Goal: Transaction & Acquisition: Purchase product/service

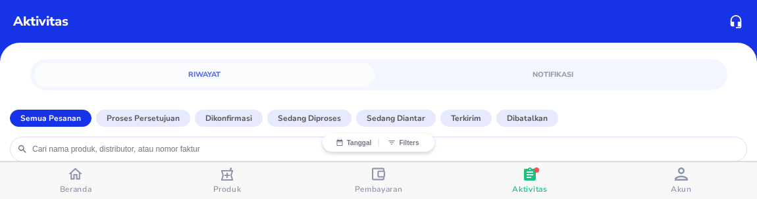
click at [78, 182] on div "button" at bounding box center [75, 175] width 14 height 17
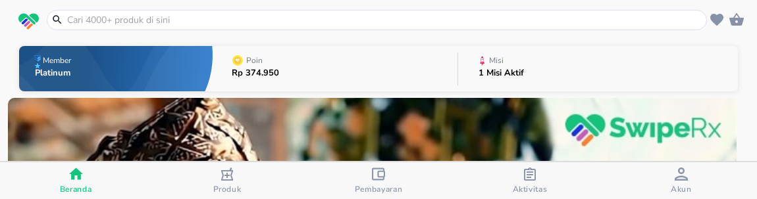
click at [155, 21] on input "text" at bounding box center [385, 20] width 638 height 14
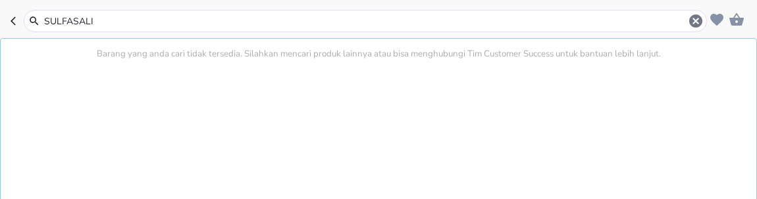
type input "SULFASALIZ"
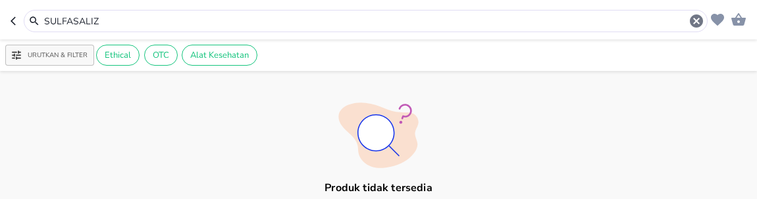
drag, startPoint x: 119, startPoint y: 24, endPoint x: 9, endPoint y: 20, distance: 110.6
click at [9, 22] on header "SULFASALIZ" at bounding box center [378, 19] width 757 height 39
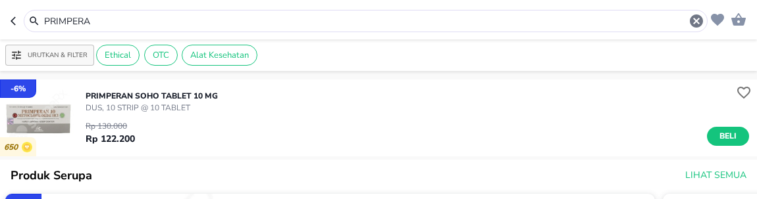
drag, startPoint x: 96, startPoint y: 22, endPoint x: 9, endPoint y: 2, distance: 89.7
click at [9, 3] on header "PRIMPERA" at bounding box center [378, 19] width 757 height 39
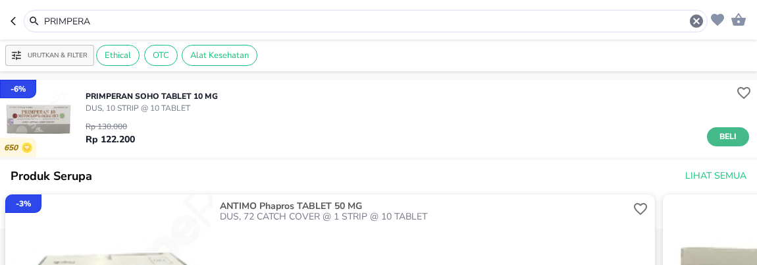
click at [717, 133] on span "Beli" at bounding box center [728, 137] width 22 height 14
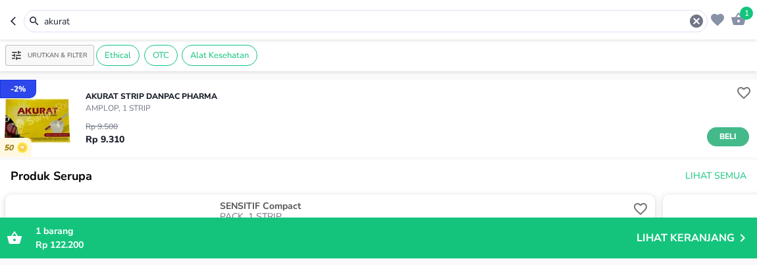
click at [717, 138] on span "Beli" at bounding box center [728, 137] width 22 height 14
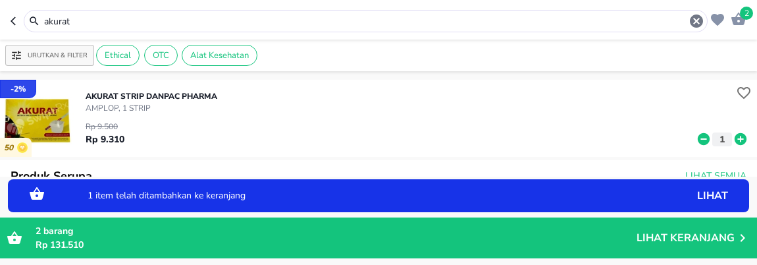
click at [732, 139] on icon at bounding box center [740, 139] width 17 height 14
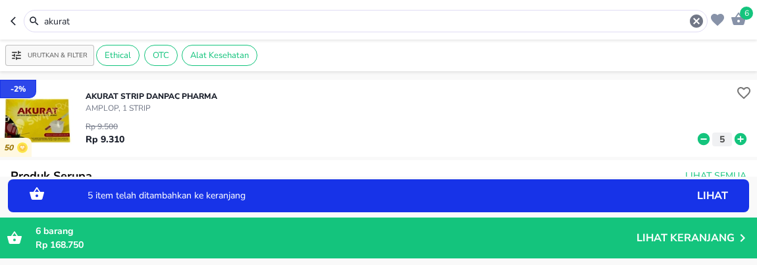
click at [732, 139] on icon at bounding box center [740, 139] width 17 height 14
click at [734, 139] on icon at bounding box center [740, 139] width 12 height 12
click at [734, 137] on icon at bounding box center [740, 139] width 12 height 12
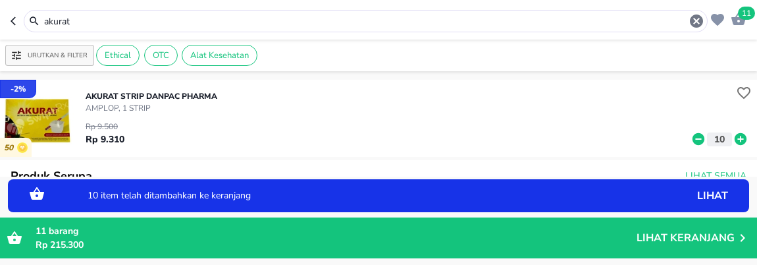
click at [734, 137] on icon at bounding box center [740, 139] width 12 height 12
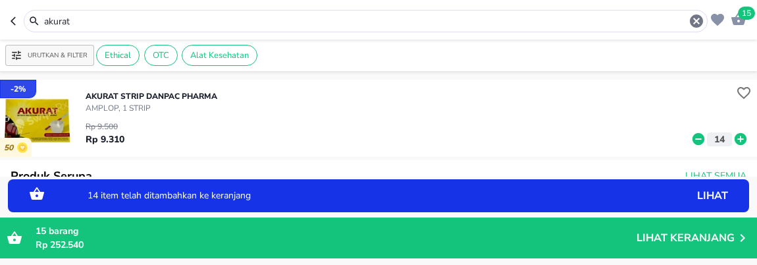
click at [734, 137] on icon at bounding box center [740, 139] width 12 height 12
click at [732, 137] on icon at bounding box center [740, 139] width 17 height 14
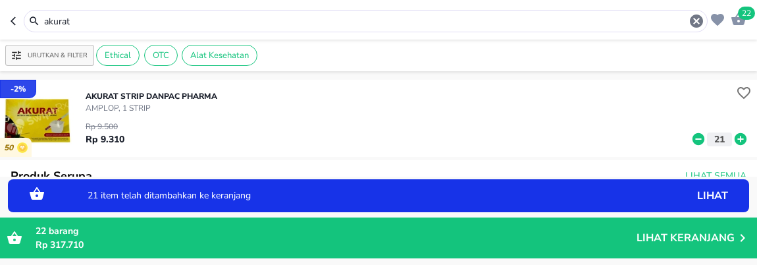
click at [734, 134] on icon at bounding box center [740, 139] width 12 height 12
click at [103, 24] on input "akurat" at bounding box center [365, 21] width 645 height 14
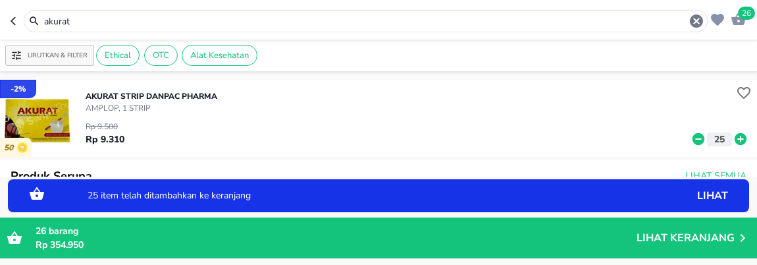
click at [9, 0] on header "26 akurat" at bounding box center [378, 19] width 757 height 39
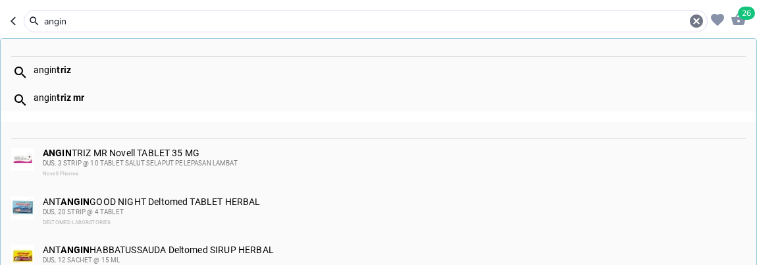
click at [90, 95] on div "angin triz mr" at bounding box center [389, 97] width 711 height 11
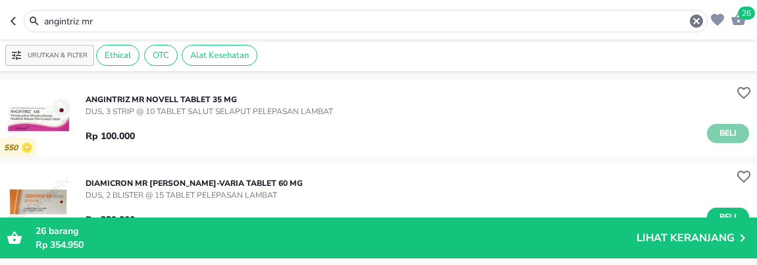
click at [717, 129] on span "Beli" at bounding box center [728, 133] width 22 height 14
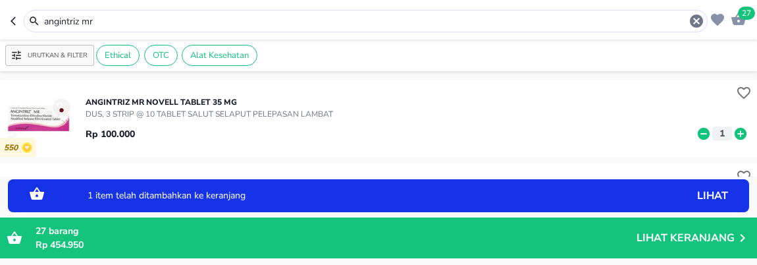
drag, startPoint x: 100, startPoint y: 20, endPoint x: 9, endPoint y: 1, distance: 93.4
click at [9, 5] on header "27 angintriz mr" at bounding box center [378, 19] width 757 height 39
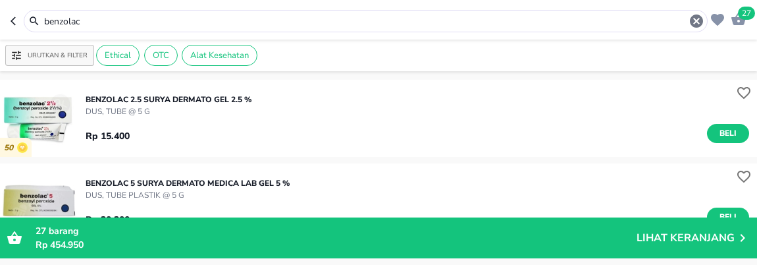
drag, startPoint x: 79, startPoint y: 18, endPoint x: 9, endPoint y: -5, distance: 74.1
click at [9, 0] on html "Halo Apotek K24 Asmawi, selamat datang! 27 benzolac Urutkan & Filter Ethical OT…" at bounding box center [378, 0] width 757 height 0
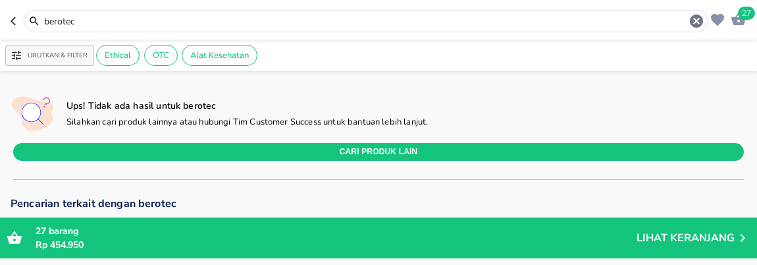
drag, startPoint x: 69, startPoint y: 20, endPoint x: 88, endPoint y: 20, distance: 18.4
click at [68, 20] on input "berotec" at bounding box center [365, 21] width 645 height 14
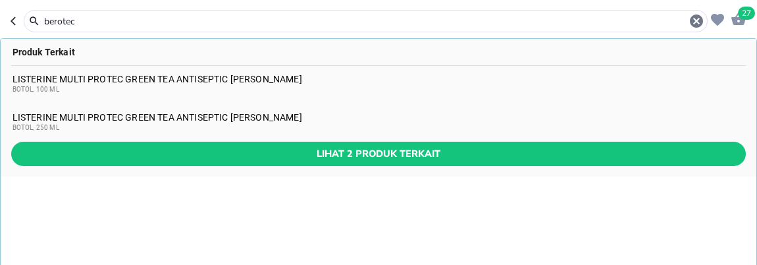
drag, startPoint x: 88, startPoint y: 20, endPoint x: 9, endPoint y: 18, distance: 79.0
click at [9, 18] on header "27 berotec Produk Terkait LISTERINE MULTI PROTEC GREEN TEA ANTISEPTIC MOUNTHWAS…" at bounding box center [378, 19] width 757 height 39
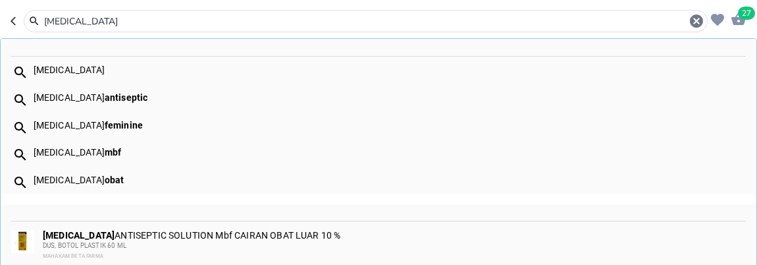
type input "betadine"
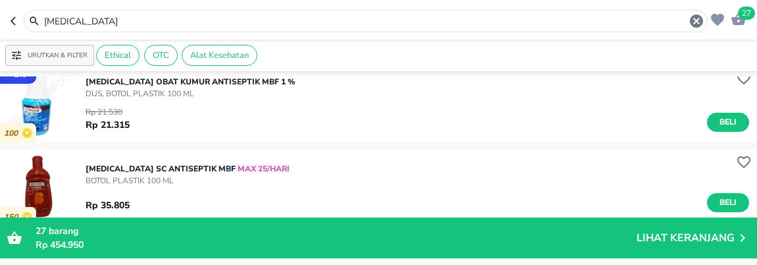
scroll to position [658, 0]
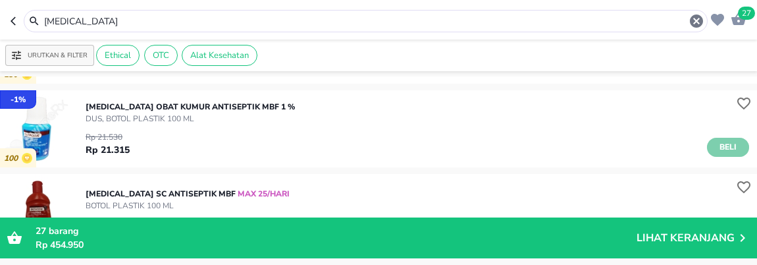
click at [717, 146] on span "Beli" at bounding box center [728, 147] width 22 height 14
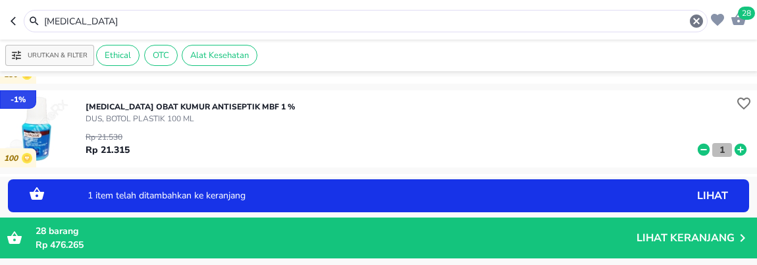
click at [716, 148] on p "1" at bounding box center [722, 150] width 12 height 14
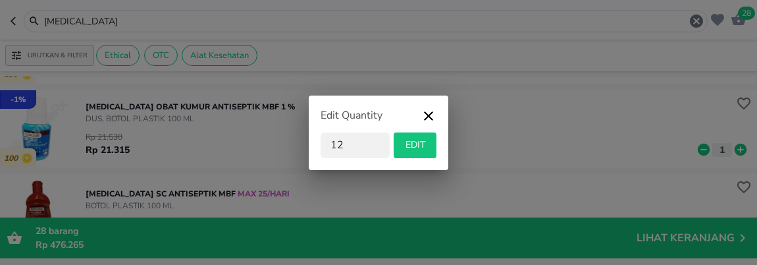
type input "12"
click at [426, 143] on span "EDIT" at bounding box center [415, 145] width 32 height 16
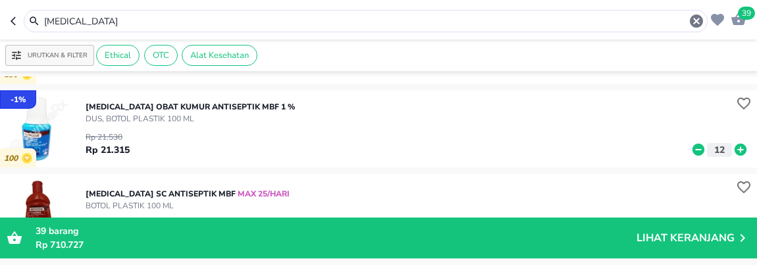
drag, startPoint x: 99, startPoint y: 18, endPoint x: 9, endPoint y: -16, distance: 97.0
click at [9, 0] on html "Halo Apotek K24 Asmawi, selamat datang! 39 betadine Urutkan & Filter Ethical OT…" at bounding box center [378, 0] width 757 height 0
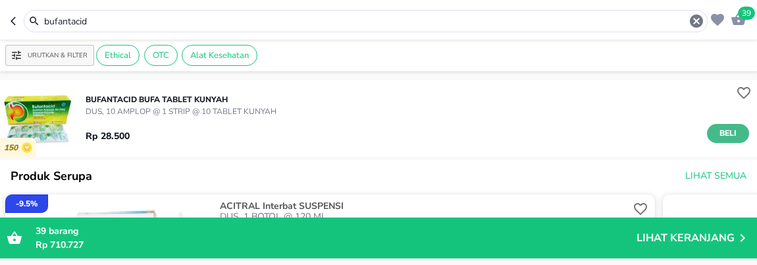
click at [729, 130] on button "Beli" at bounding box center [728, 133] width 42 height 19
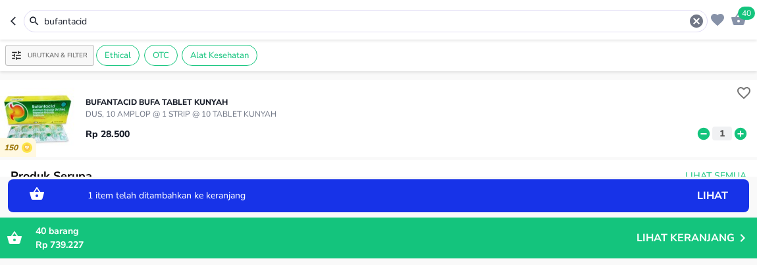
drag, startPoint x: 107, startPoint y: 17, endPoint x: 9, endPoint y: -48, distance: 117.7
click at [9, 0] on html "Halo Apotek K24 Asmawi, selamat datang! 40 bufantacid Urutkan & Filter Ethical …" at bounding box center [378, 0] width 757 height 0
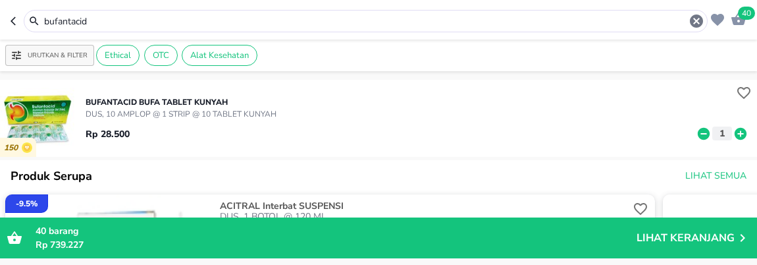
drag, startPoint x: 47, startPoint y: 15, endPoint x: 9, endPoint y: 0, distance: 41.7
click at [9, 0] on header "40 bufantacid" at bounding box center [378, 19] width 757 height 39
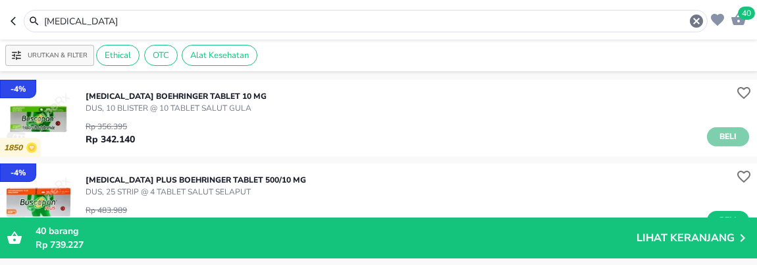
click at [707, 134] on button "Beli" at bounding box center [728, 136] width 42 height 19
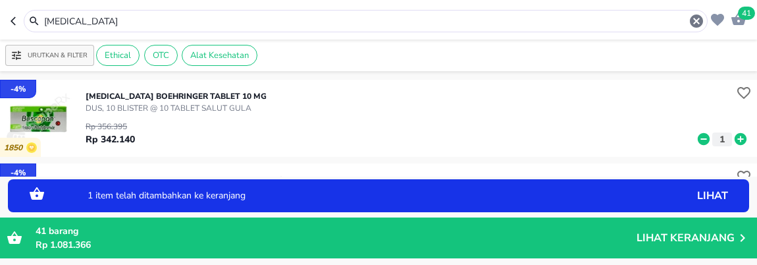
drag, startPoint x: 97, startPoint y: 20, endPoint x: 9, endPoint y: 1, distance: 90.9
click at [9, 3] on header "41 buscopan" at bounding box center [378, 19] width 757 height 39
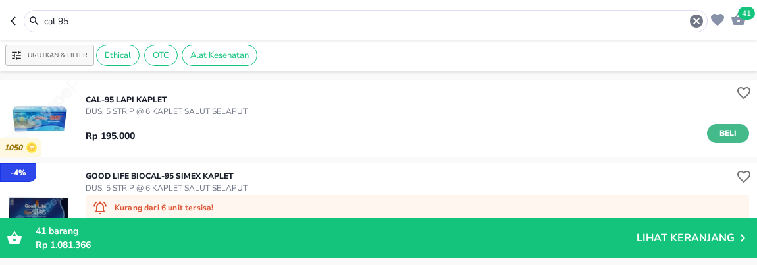
click at [717, 128] on span "Beli" at bounding box center [728, 133] width 22 height 14
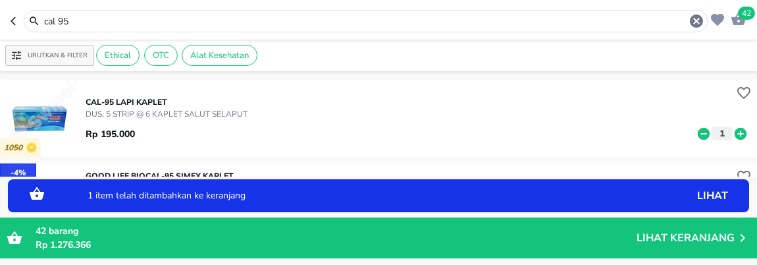
click at [734, 129] on icon at bounding box center [740, 133] width 12 height 12
click at [9, 1] on header "44 cal 95" at bounding box center [378, 19] width 757 height 39
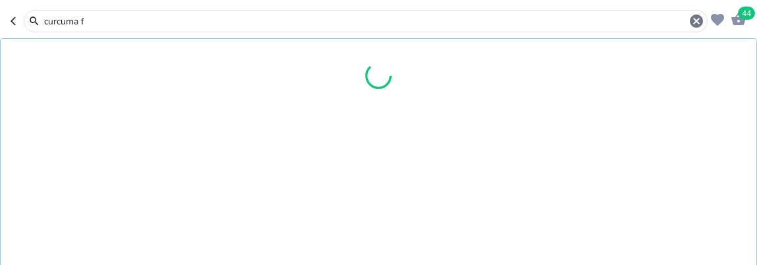
type input "curcuma f"
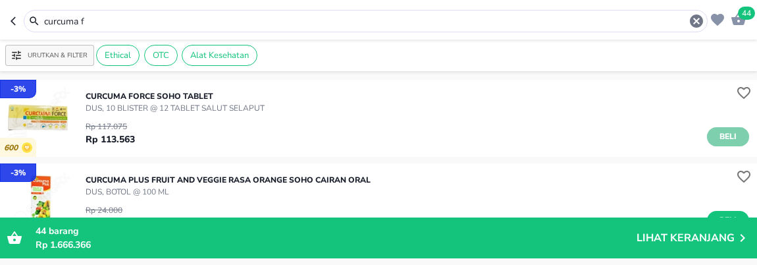
click at [717, 137] on span "Beli" at bounding box center [728, 137] width 22 height 14
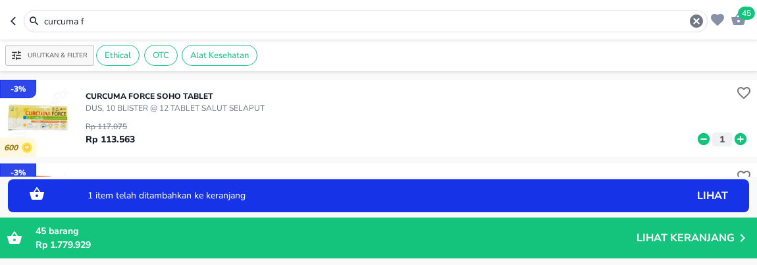
click at [734, 133] on icon at bounding box center [740, 139] width 12 height 12
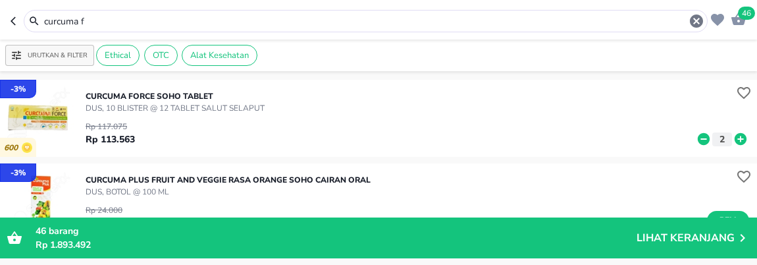
click at [739, 20] on icon "button" at bounding box center [738, 19] width 16 height 16
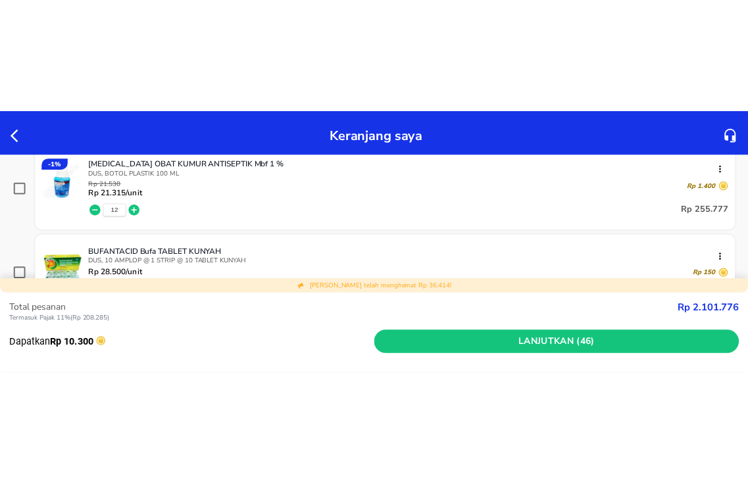
scroll to position [292, 0]
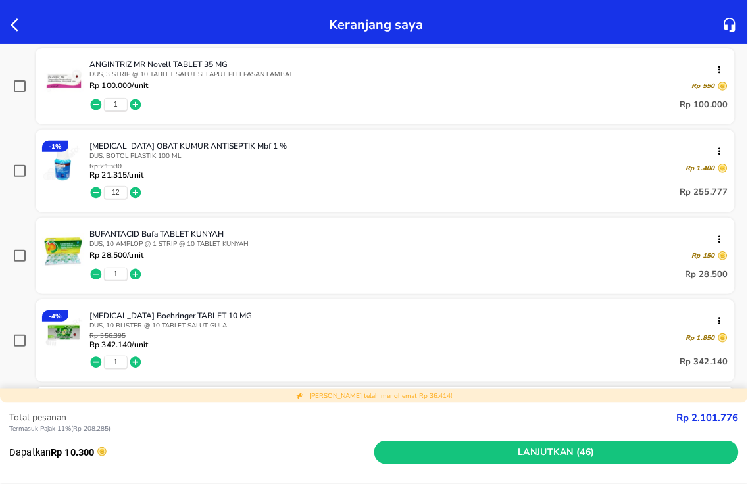
click at [438, 135] on div "BETADINE OBAT KUMUR ANTISEPTIK Mbf 1 % DUS, BOTOL PLASTIK 100 ML Rp 21.530 Rp 2…" at bounding box center [385, 171] width 699 height 83
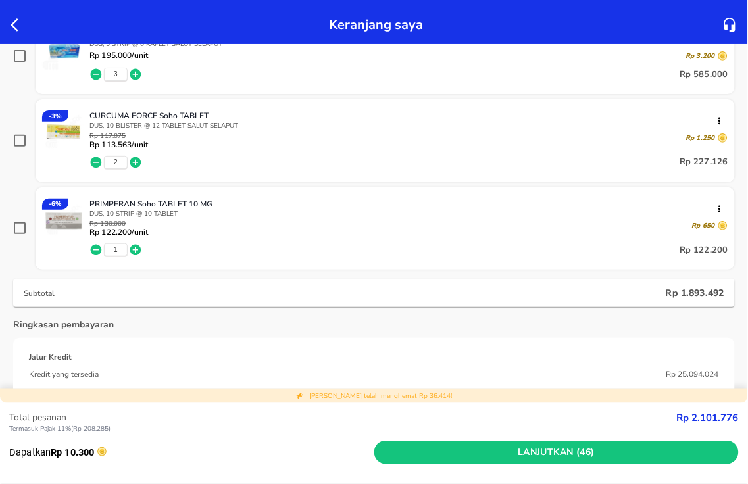
scroll to position [731, 0]
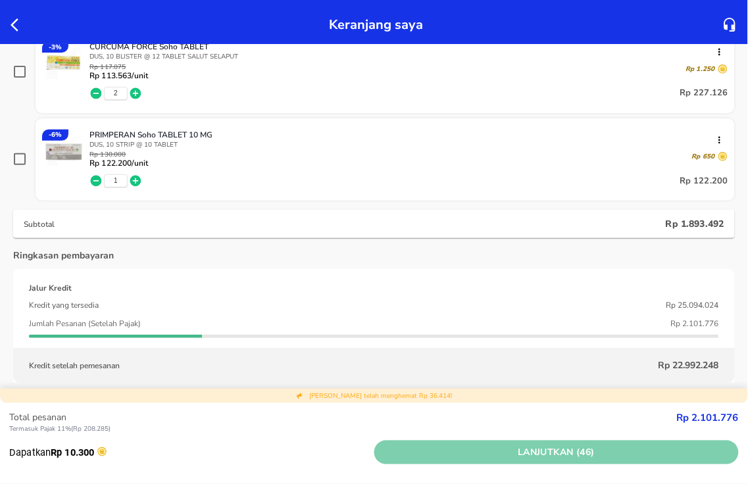
click at [508, 199] on span "Lanjutkan (46)" at bounding box center [557, 453] width 355 height 16
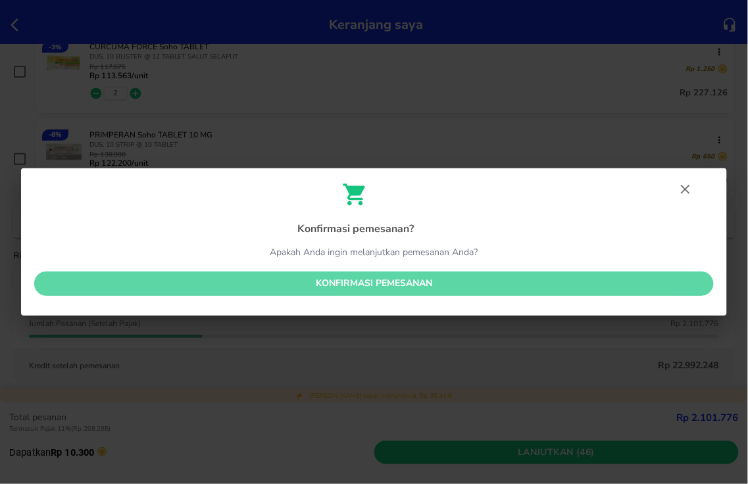
click at [362, 199] on span "Konfirmasi pemesanan" at bounding box center [374, 284] width 659 height 16
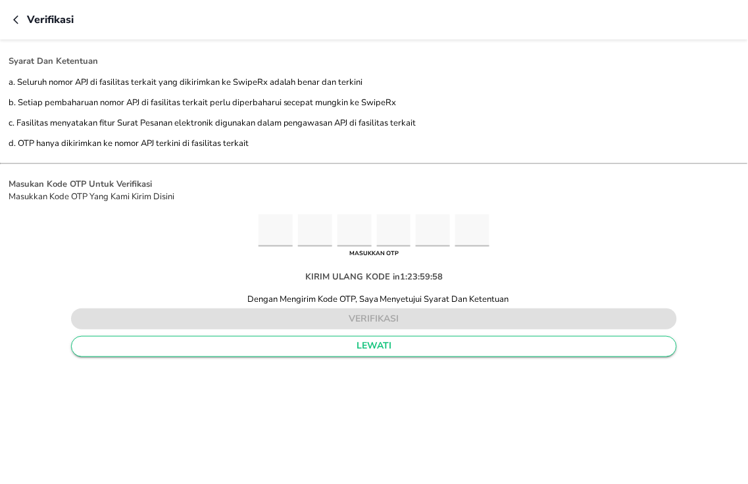
click at [218, 199] on span "lewati" at bounding box center [374, 346] width 584 height 16
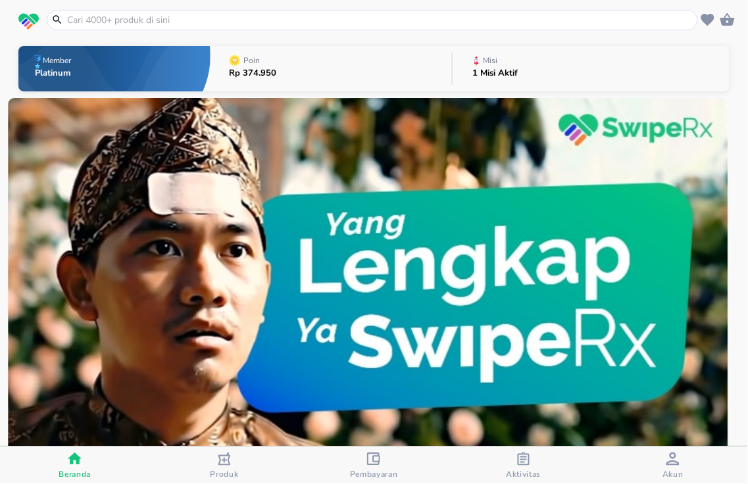
click at [156, 17] on input "text" at bounding box center [380, 20] width 629 height 14
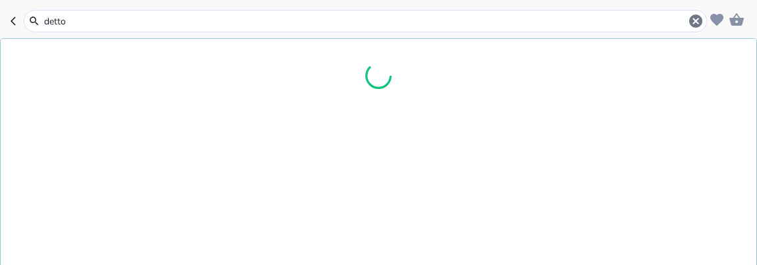
type input "dettol"
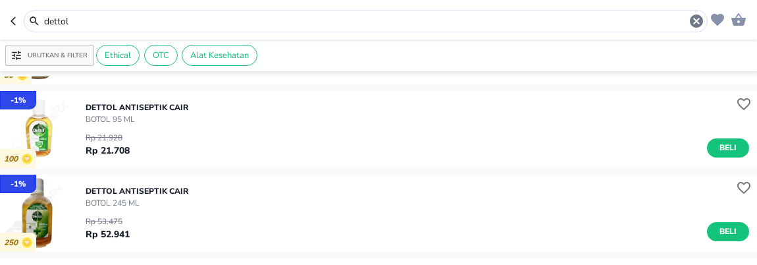
scroll to position [73, 0]
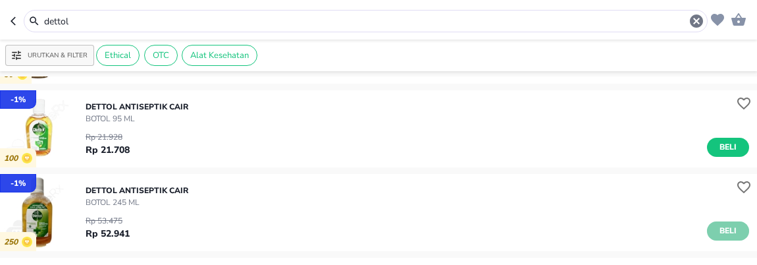
click at [717, 231] on span "Beli" at bounding box center [728, 231] width 22 height 14
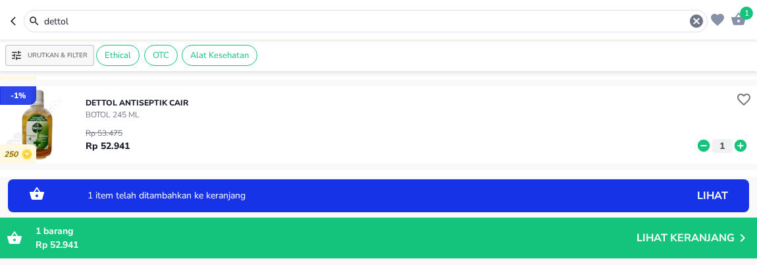
scroll to position [146, 0]
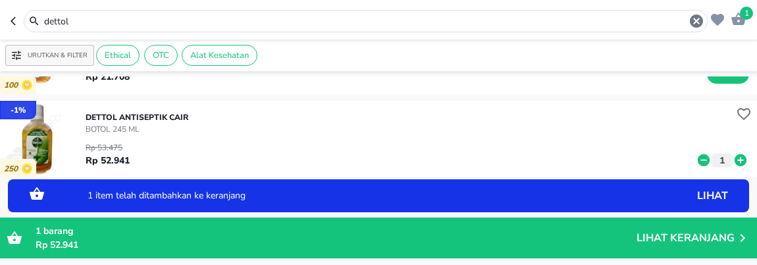
click at [734, 158] on icon at bounding box center [740, 160] width 12 height 12
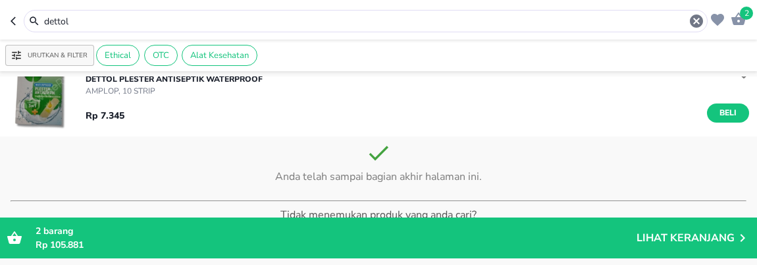
scroll to position [950, 0]
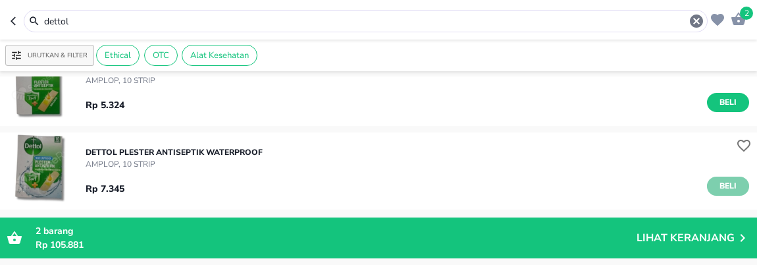
click at [707, 183] on button "Beli" at bounding box center [728, 185] width 42 height 19
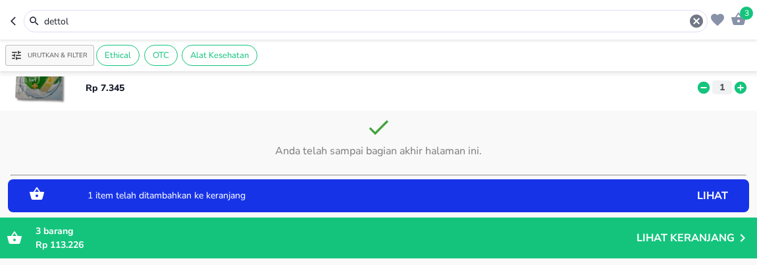
scroll to position [1023, 0]
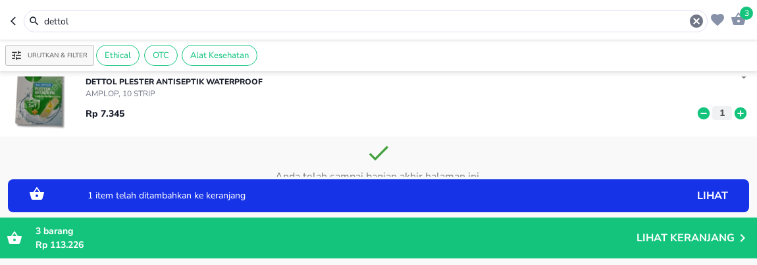
click at [734, 113] on icon at bounding box center [740, 113] width 12 height 12
drag, startPoint x: 9, startPoint y: 5, endPoint x: 9, endPoint y: -24, distance: 29.6
click at [9, 0] on html "Halo Apotek K24 Asmawi, selamat datang! 5 dettol Urutkan & Filter Ethical OTC A…" at bounding box center [378, 0] width 757 height 0
type input "e"
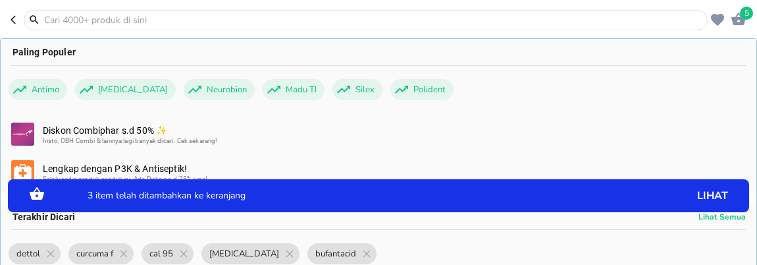
type input "b"
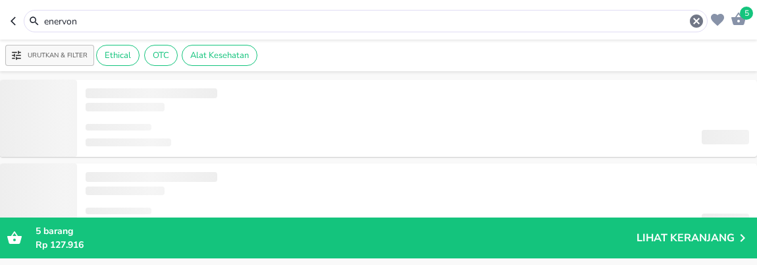
click at [88, 20] on input "enervon" at bounding box center [365, 21] width 645 height 14
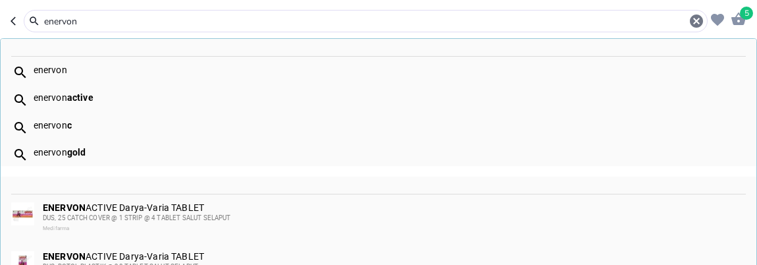
click at [71, 99] on b "active" at bounding box center [80, 97] width 26 height 11
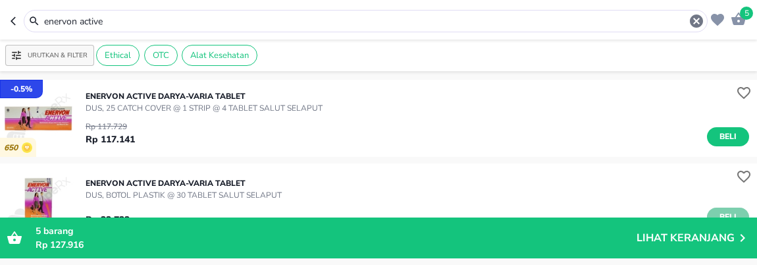
click at [717, 213] on span "Beli" at bounding box center [728, 217] width 22 height 14
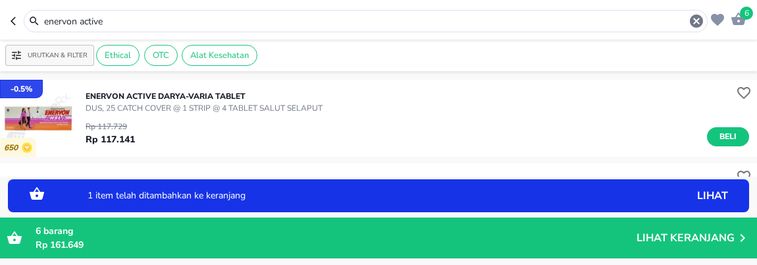
scroll to position [73, 0]
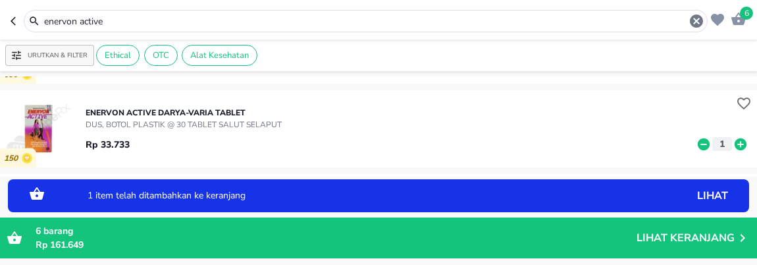
click at [734, 140] on icon at bounding box center [740, 144] width 12 height 12
drag, startPoint x: 9, startPoint y: -3, endPoint x: 9, endPoint y: -20, distance: 17.1
click at [9, 0] on html "Halo Apotek K24 Asmawi, selamat datang! 9 enervon active Urutkan & Filter Ethic…" at bounding box center [378, 0] width 757 height 0
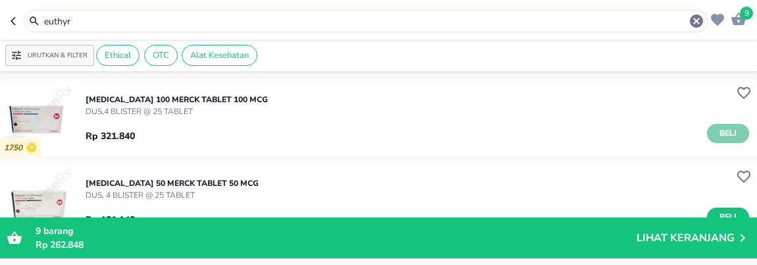
click at [717, 128] on span "Beli" at bounding box center [728, 133] width 22 height 14
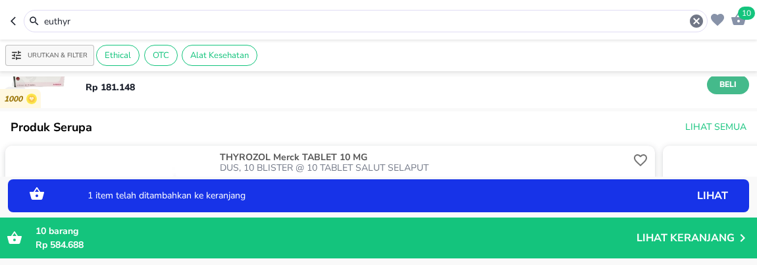
scroll to position [146, 0]
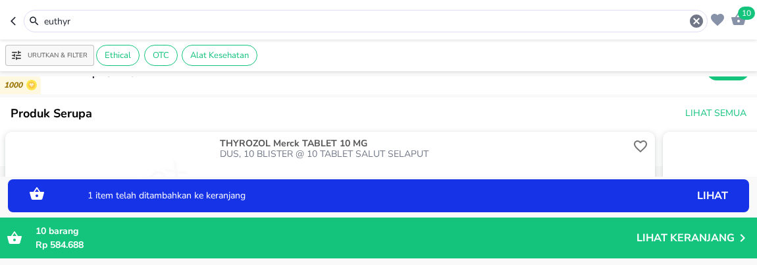
click at [721, 74] on div "1750 EUTHYROX 100 Merck TABLET 100 MCG DUS,4 BLISTER @ 25 TABLET Rp 321.840 1 1…" at bounding box center [378, 143] width 757 height 145
click at [713, 74] on div "1750 EUTHYROX 100 Merck TABLET 100 MCG DUS,4 BLISTER @ 25 TABLET Rp 321.840 1 1…" at bounding box center [378, 143] width 757 height 145
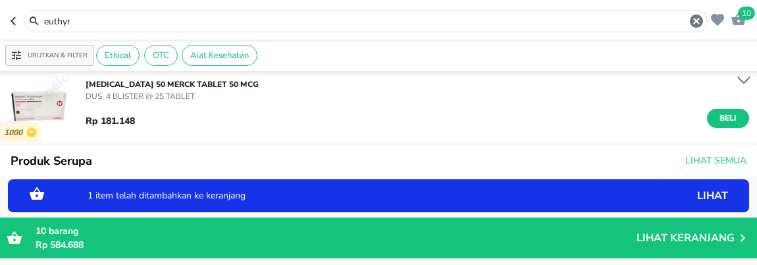
scroll to position [73, 0]
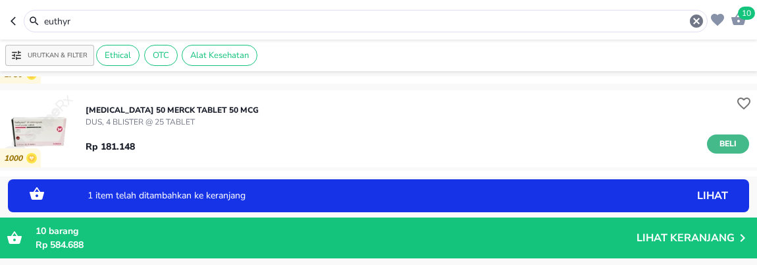
click at [728, 140] on button "Beli" at bounding box center [728, 143] width 42 height 19
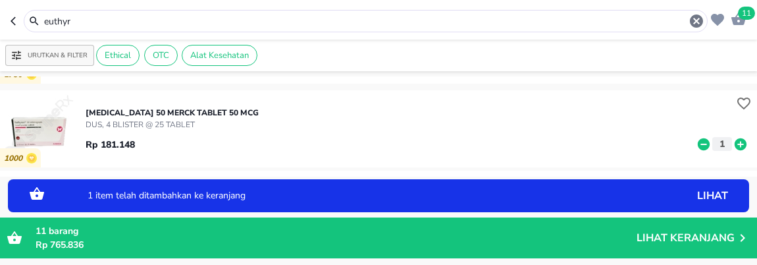
drag, startPoint x: 97, startPoint y: 24, endPoint x: 9, endPoint y: -11, distance: 94.8
click at [9, 0] on html "Halo Apotek K24 Asmawi, selamat datang! 11 euthyr Urutkan & Filter Ethical OTC …" at bounding box center [378, 0] width 757 height 0
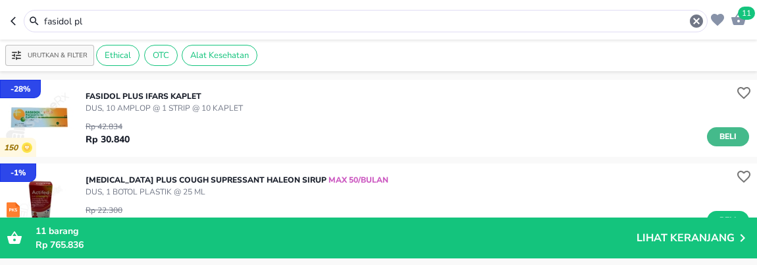
click at [719, 132] on span "Beli" at bounding box center [728, 137] width 22 height 14
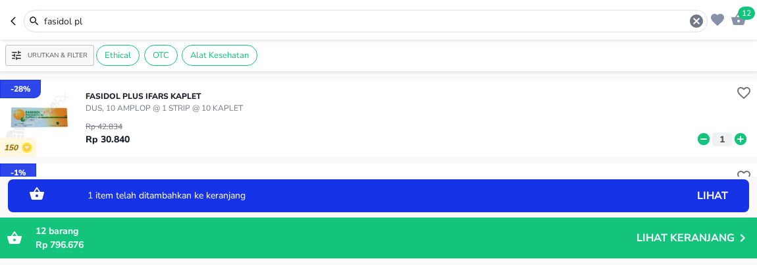
drag, startPoint x: 91, startPoint y: 24, endPoint x: 9, endPoint y: 4, distance: 84.6
click at [9, 5] on header "12 fasidol pl" at bounding box center [378, 19] width 757 height 39
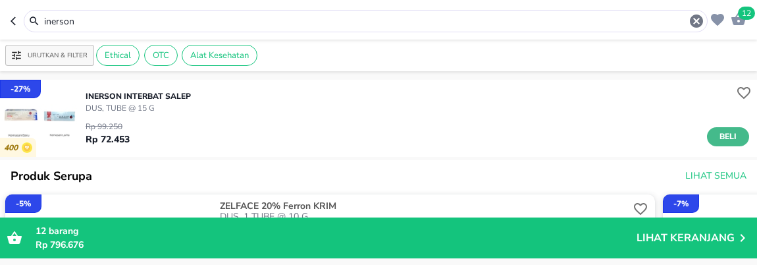
click at [719, 136] on span "Beli" at bounding box center [728, 137] width 22 height 14
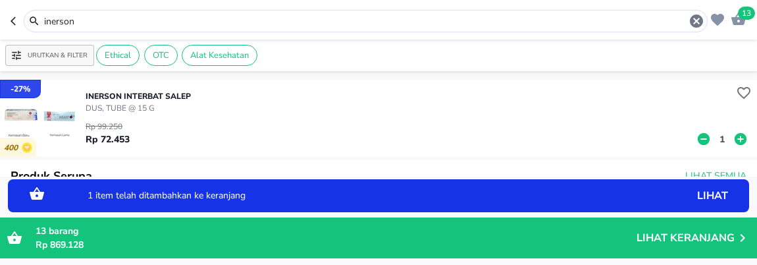
click at [734, 137] on icon at bounding box center [740, 139] width 12 height 12
drag, startPoint x: 109, startPoint y: 21, endPoint x: 9, endPoint y: -22, distance: 108.8
click at [9, 0] on html "Halo Apotek K24 Asmawi, selamat datang! 14 inerson Urutkan & Filter Ethical OTC…" at bounding box center [378, 0] width 757 height 0
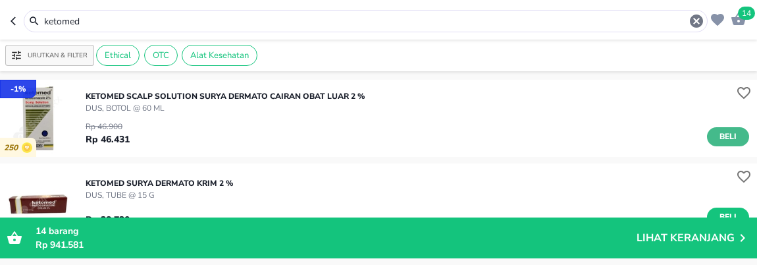
click at [720, 130] on span "Beli" at bounding box center [728, 137] width 22 height 14
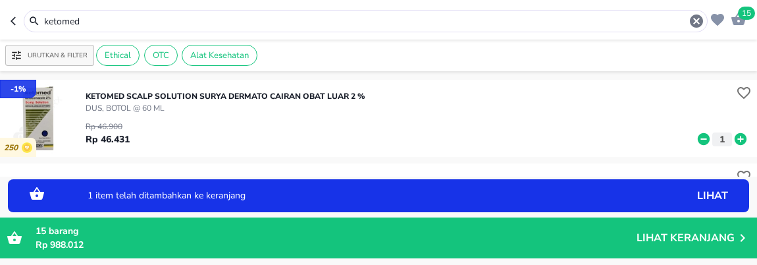
click at [732, 136] on icon at bounding box center [740, 139] width 17 height 14
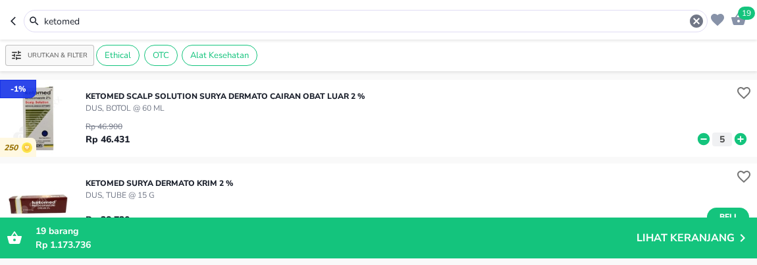
drag, startPoint x: 34, startPoint y: 11, endPoint x: 9, endPoint y: 1, distance: 26.6
click at [9, 5] on header "19 ketomed" at bounding box center [378, 19] width 757 height 39
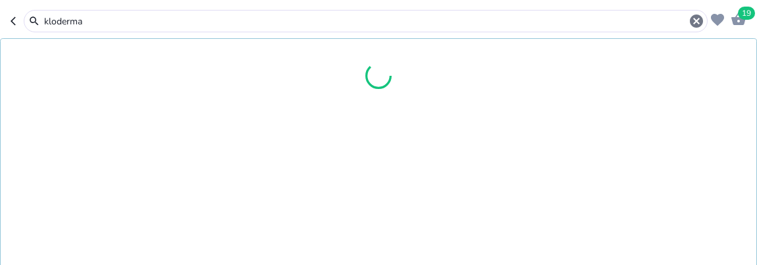
type input "kloderma"
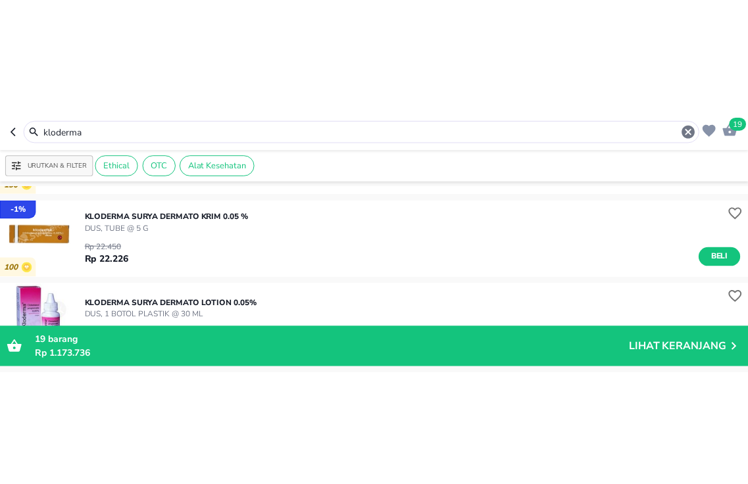
scroll to position [146, 0]
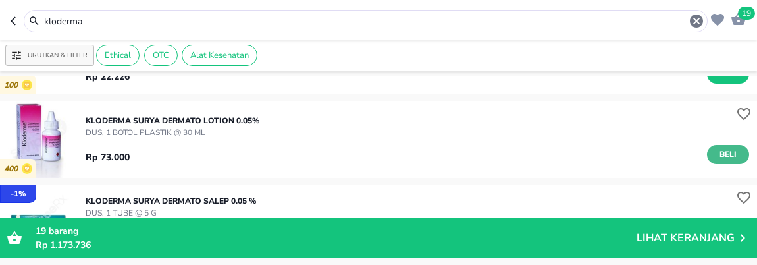
click at [717, 150] on span "Beli" at bounding box center [728, 154] width 22 height 14
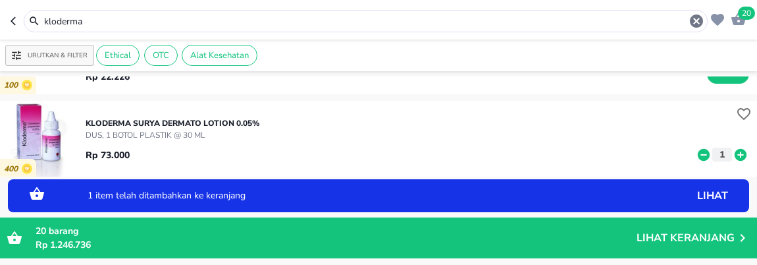
click at [734, 151] on icon at bounding box center [740, 154] width 12 height 12
drag, startPoint x: 95, startPoint y: 22, endPoint x: 9, endPoint y: -41, distance: 106.5
click at [9, 0] on html "Halo Apotek K24 Asmawi, selamat datang! 22 kloderma Urutkan & Filter Ethical OT…" at bounding box center [378, 0] width 757 height 0
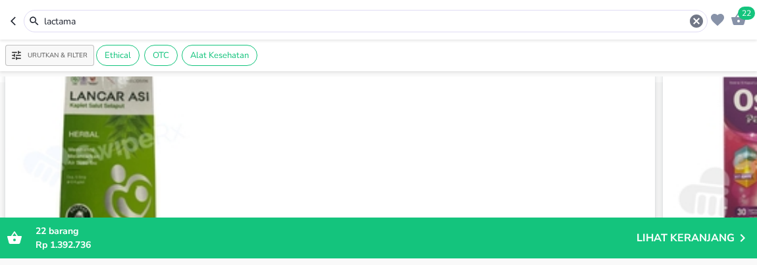
click at [387, 186] on div "Rp 45.489 Beli" at bounding box center [434, 163] width 428 height 174
click at [286, 121] on div "Rp 45.489 Beli" at bounding box center [434, 163] width 428 height 174
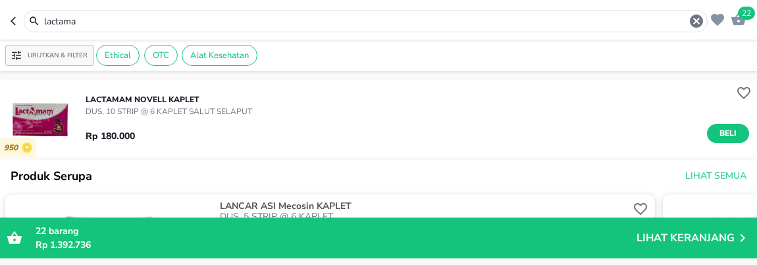
click at [402, 126] on div "Rp 180.000 Beli" at bounding box center [417, 130] width 663 height 26
click at [717, 133] on span "Beli" at bounding box center [728, 133] width 22 height 14
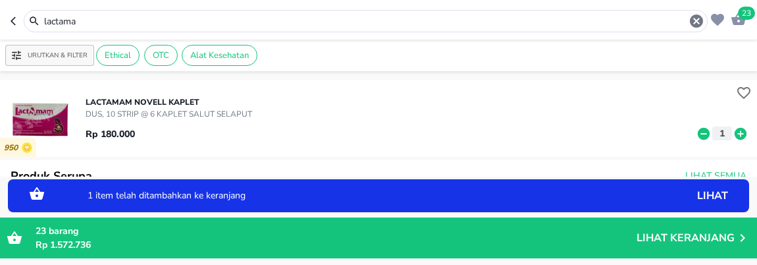
drag, startPoint x: 119, startPoint y: 24, endPoint x: 9, endPoint y: 11, distance: 111.4
click at [9, 13] on header "23 lactama" at bounding box center [378, 19] width 757 height 39
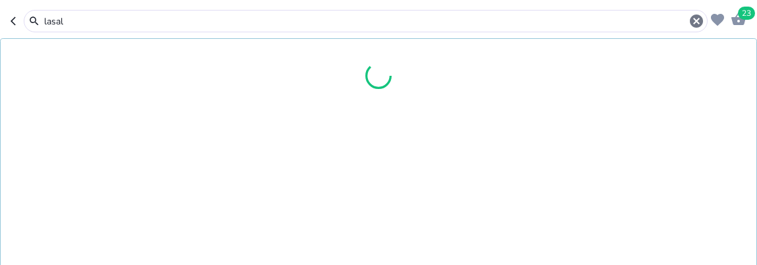
type input "lasal"
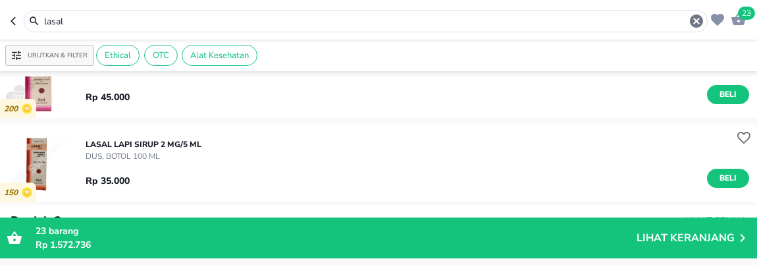
scroll to position [146, 0]
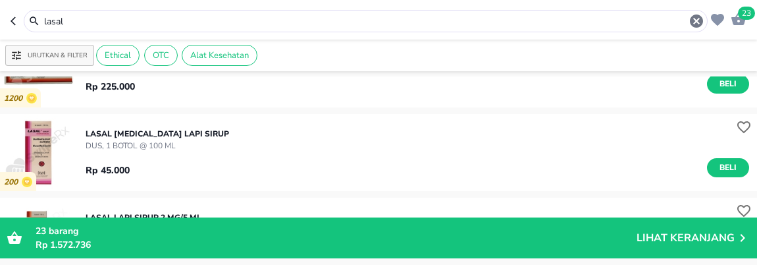
drag, startPoint x: 713, startPoint y: 163, endPoint x: 560, endPoint y: 166, distance: 152.7
click at [717, 163] on span "Beli" at bounding box center [728, 168] width 22 height 14
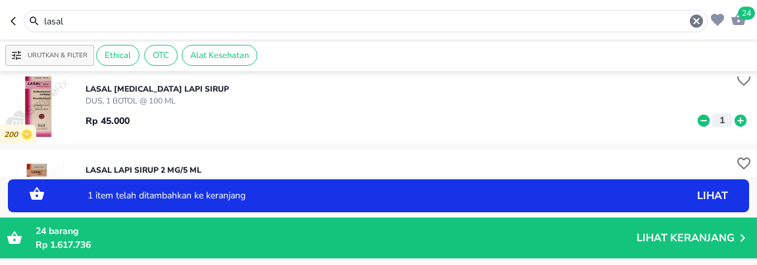
scroll to position [219, 0]
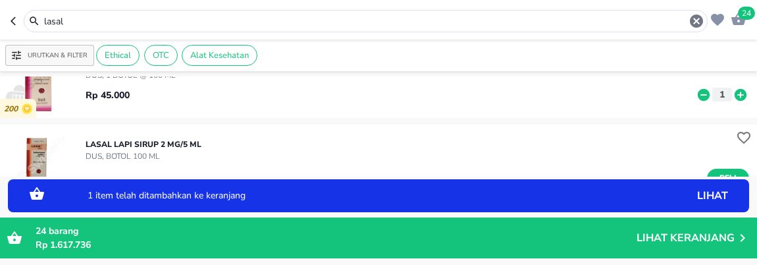
click at [732, 93] on icon at bounding box center [740, 95] width 17 height 14
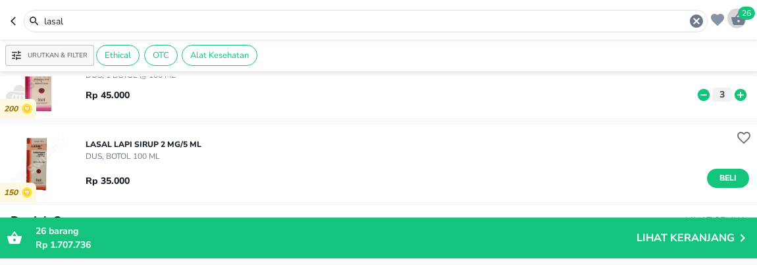
click at [734, 22] on icon "button" at bounding box center [738, 19] width 14 height 13
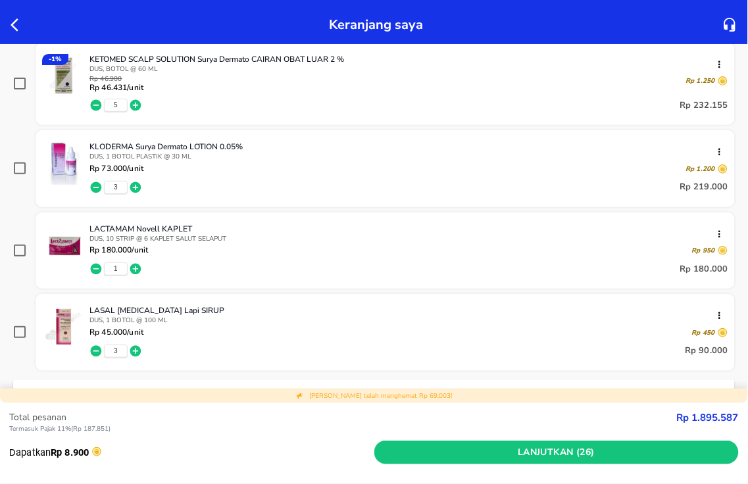
scroll to position [804, 0]
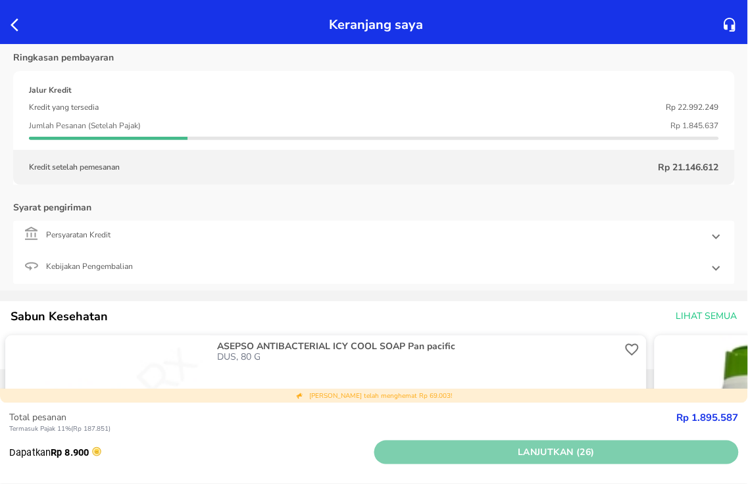
click at [470, 447] on span "Lanjutkan (26)" at bounding box center [557, 453] width 355 height 16
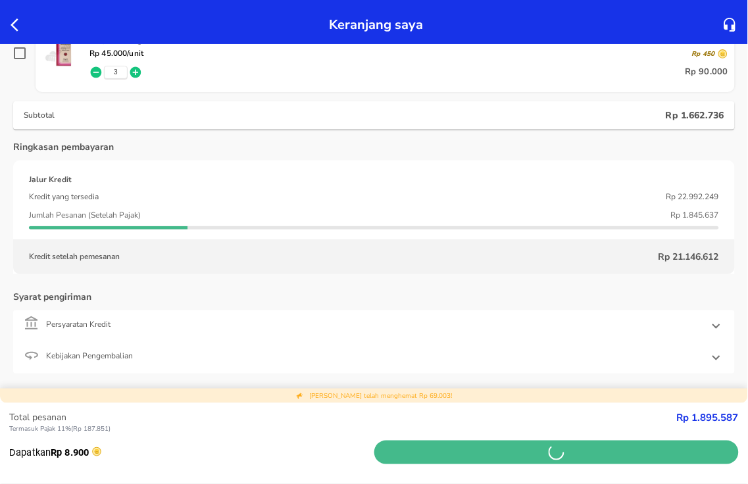
scroll to position [1169, 0]
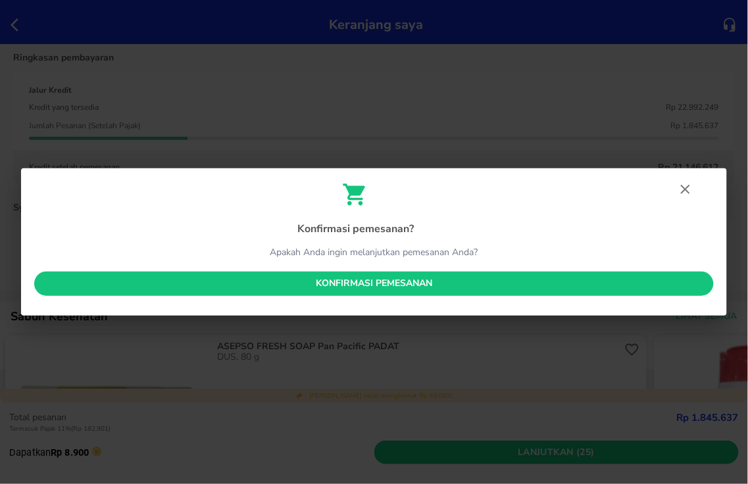
click at [391, 291] on span "Konfirmasi pemesanan" at bounding box center [374, 284] width 659 height 16
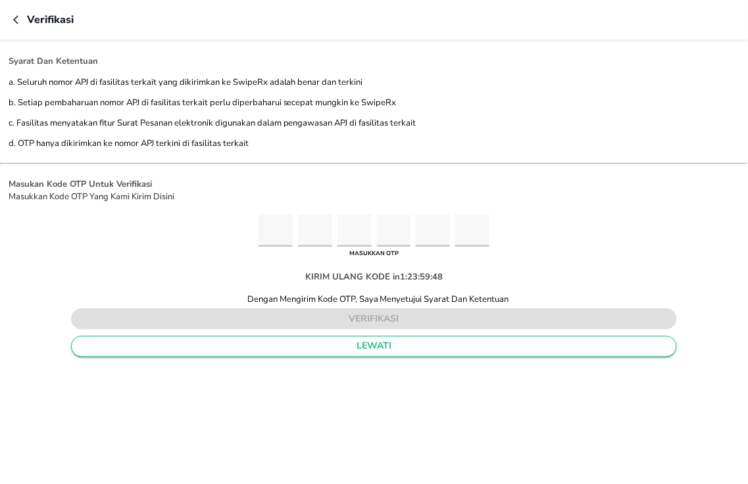
click at [390, 338] on span "lewati" at bounding box center [374, 346] width 584 height 16
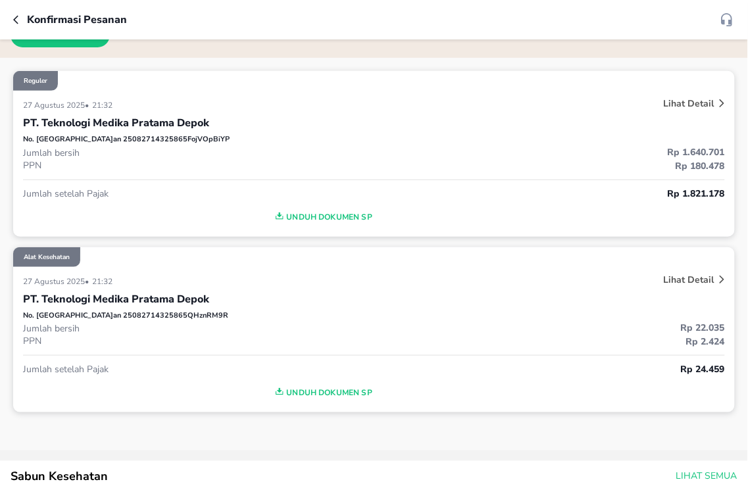
scroll to position [73, 0]
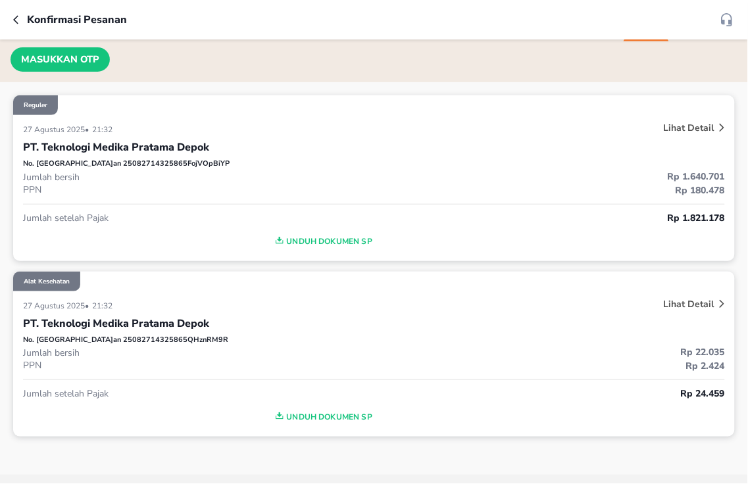
click at [720, 305] on icon at bounding box center [722, 304] width 5 height 9
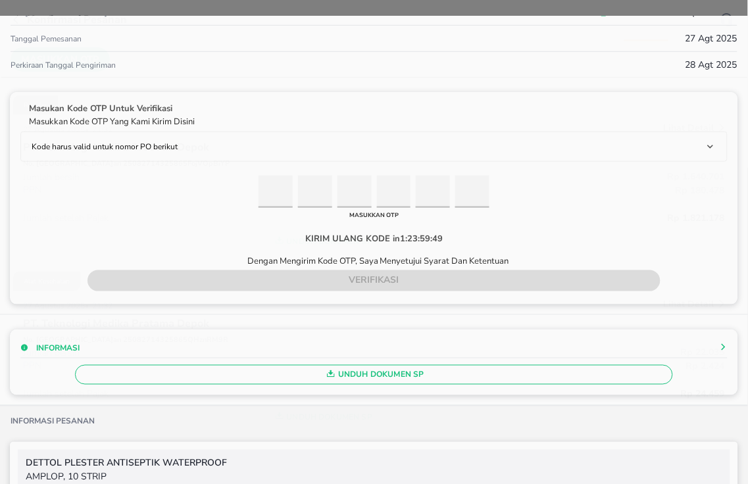
scroll to position [146, 0]
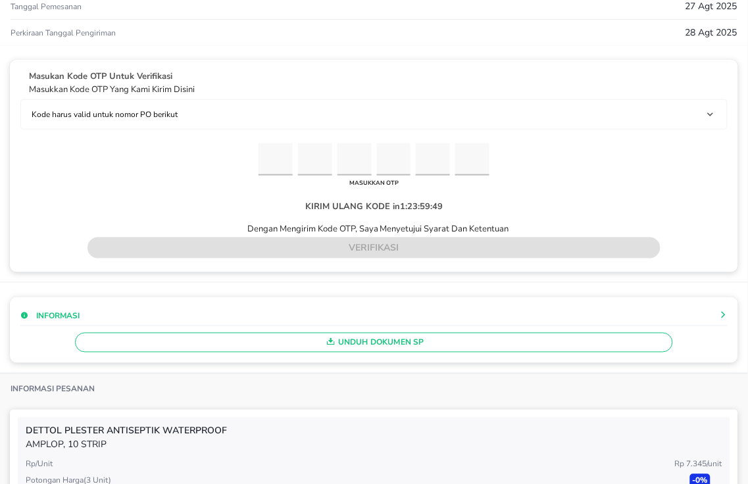
click at [265, 158] on input "Please enter OTP character 1" at bounding box center [276, 159] width 34 height 32
type input "4"
type input "3"
type input "8"
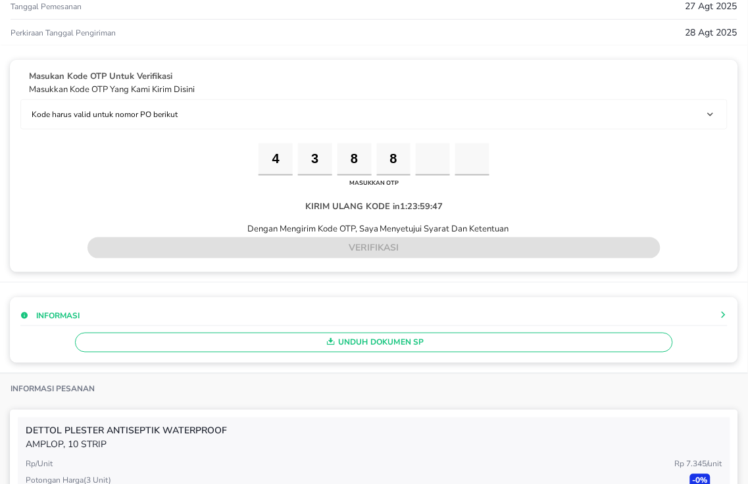
type input "5"
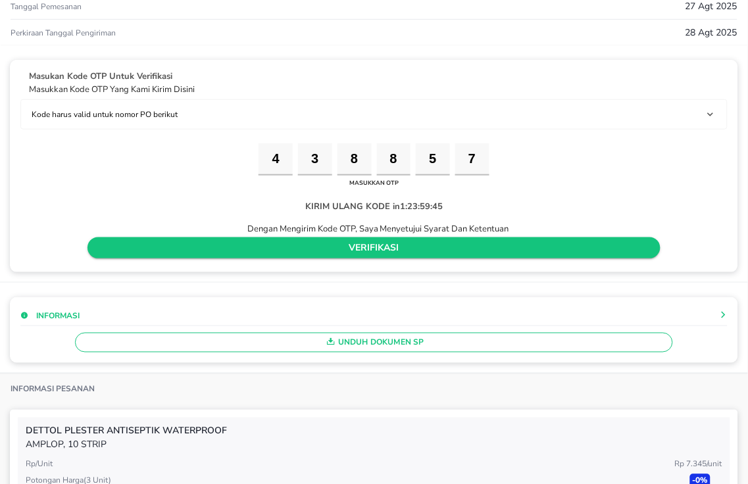
type input "7"
click at [270, 242] on span "verifikasi" at bounding box center [374, 248] width 552 height 16
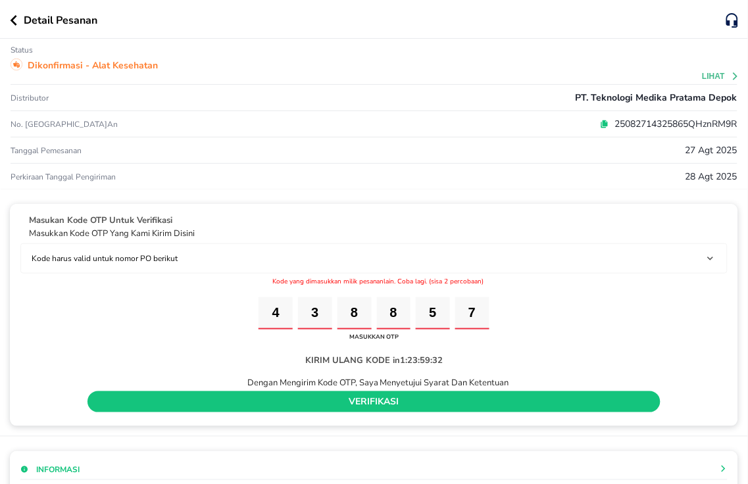
scroll to position [0, 0]
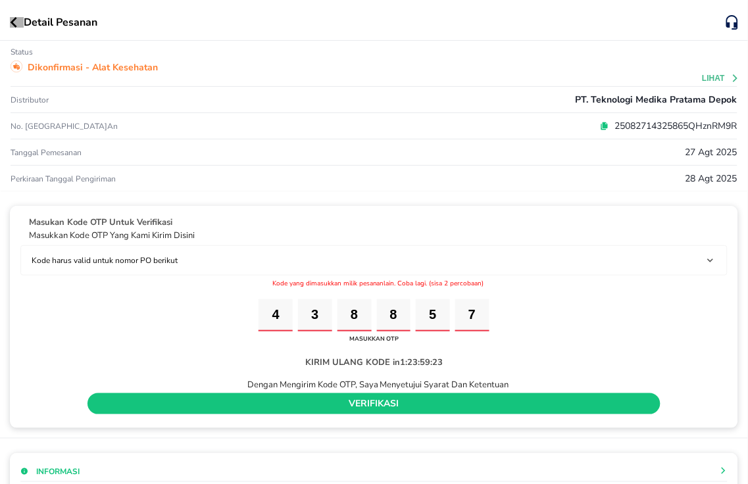
click at [12, 23] on icon "button" at bounding box center [14, 22] width 7 height 11
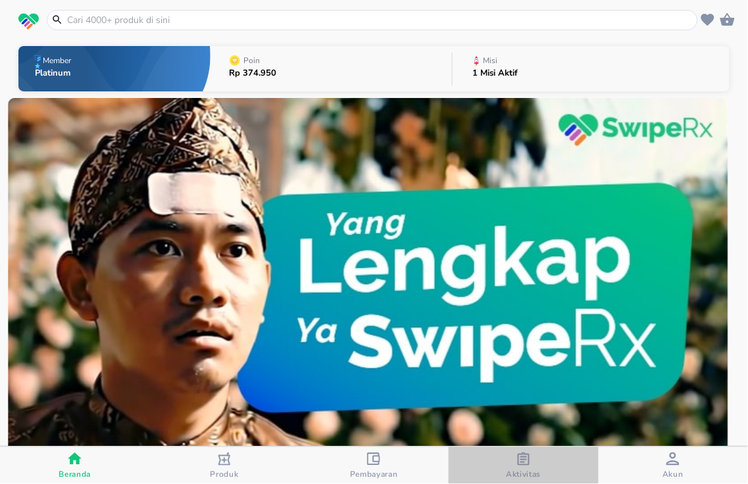
click at [515, 461] on div "Aktivitas" at bounding box center [523, 466] width 35 height 27
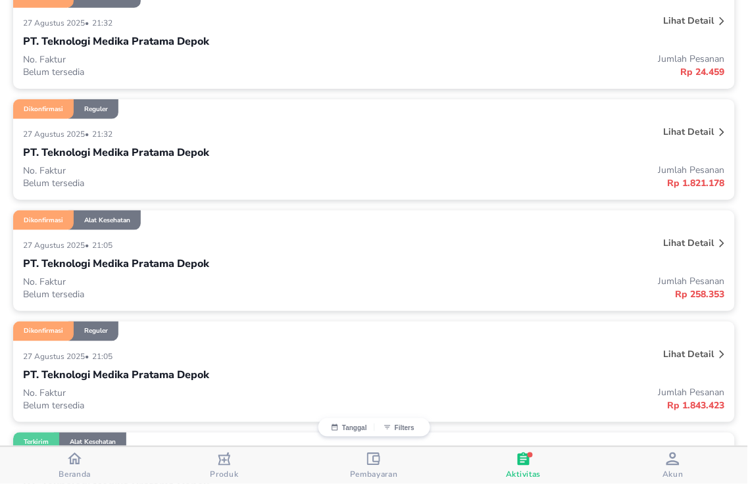
scroll to position [219, 0]
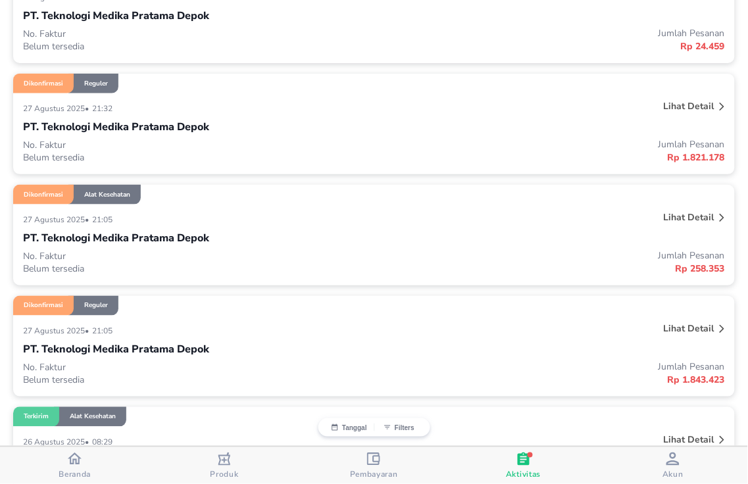
click at [700, 218] on p "Lihat detail" at bounding box center [689, 217] width 51 height 13
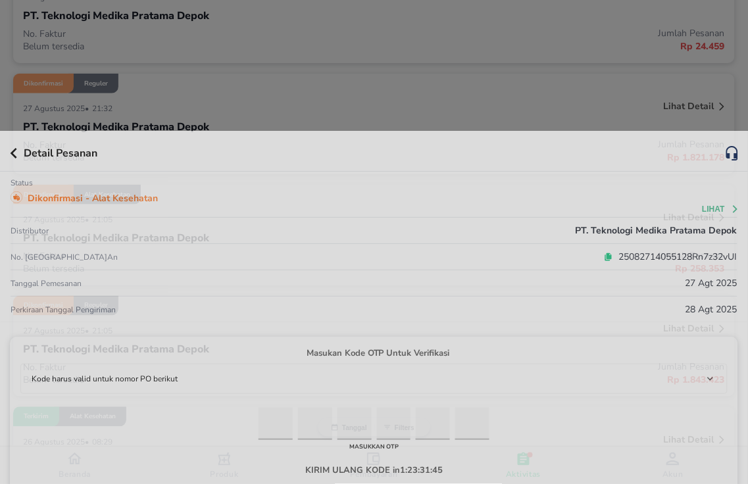
scroll to position [146, 0]
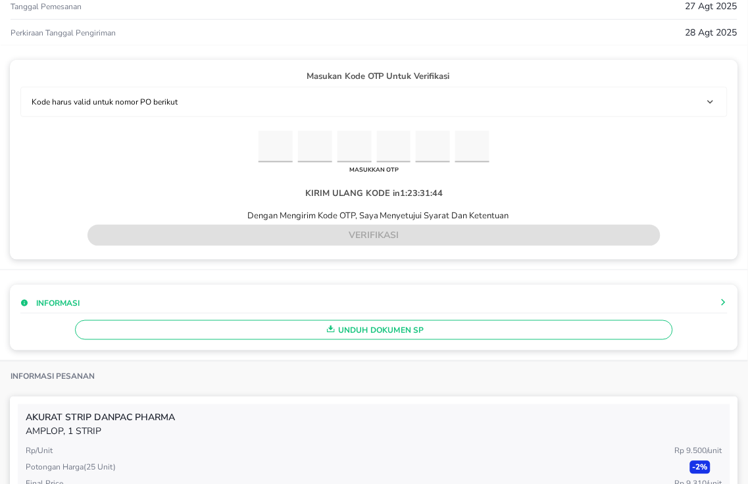
click at [278, 158] on input "Please enter OTP character 1" at bounding box center [276, 147] width 34 height 32
type input "4"
type input "3"
type input "8"
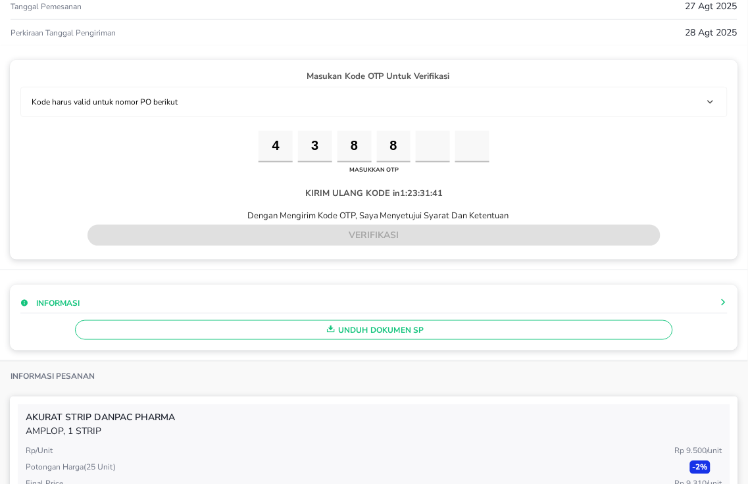
type input "5"
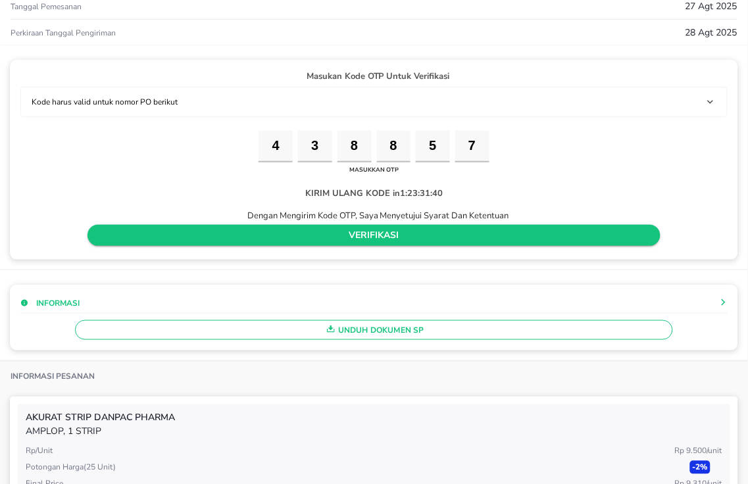
type input "7"
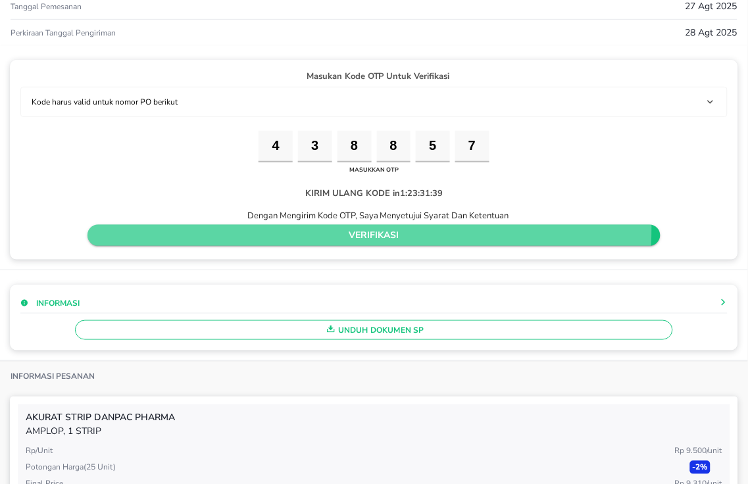
click at [242, 228] on span "verifikasi" at bounding box center [374, 236] width 552 height 16
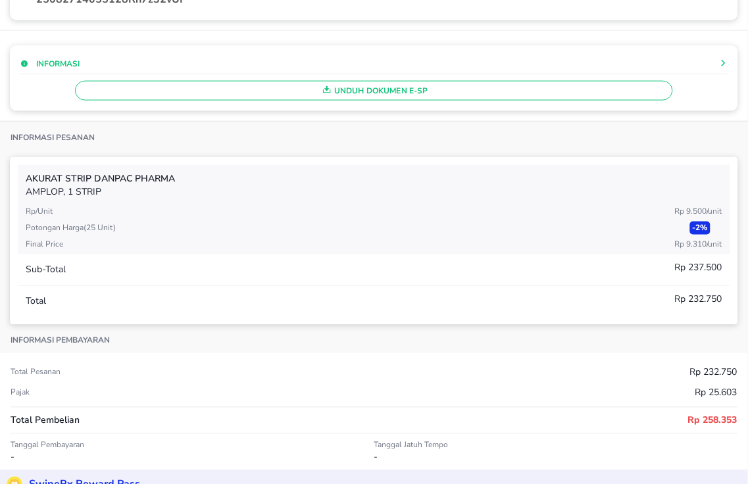
scroll to position [0, 0]
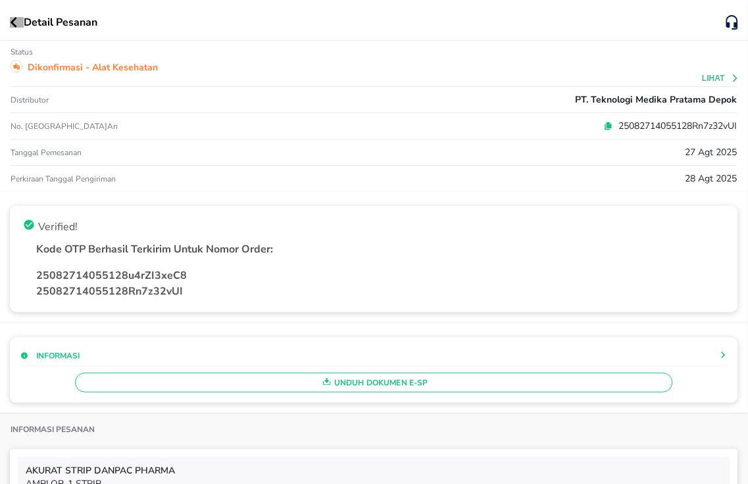
click at [10, 18] on icon "button" at bounding box center [13, 22] width 7 height 11
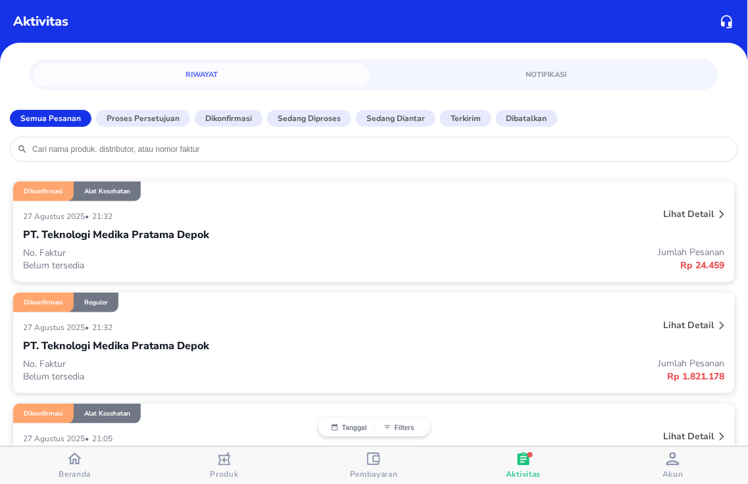
click at [720, 322] on icon at bounding box center [722, 326] width 5 height 9
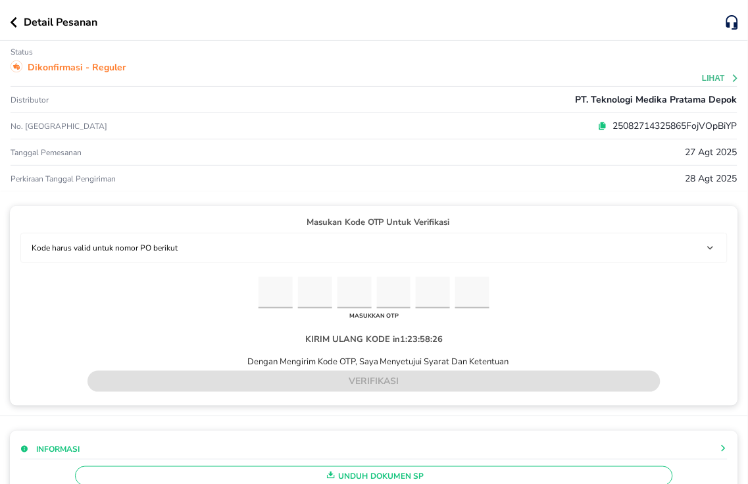
click at [17, 21] on button "button" at bounding box center [17, 22] width 14 height 11
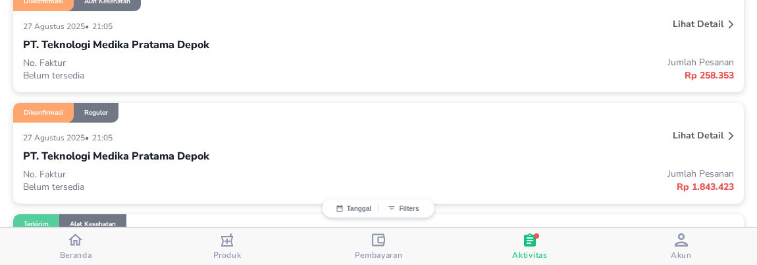
scroll to position [438, 0]
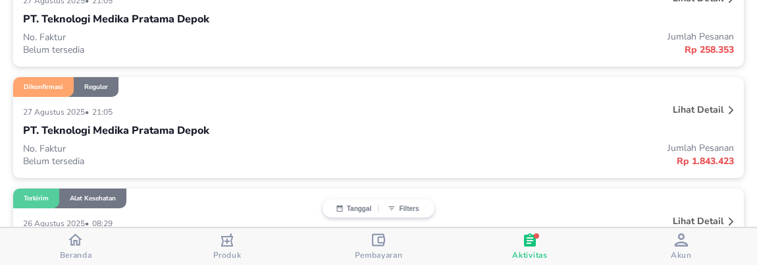
click at [702, 109] on p "Lihat detail" at bounding box center [697, 109] width 51 height 13
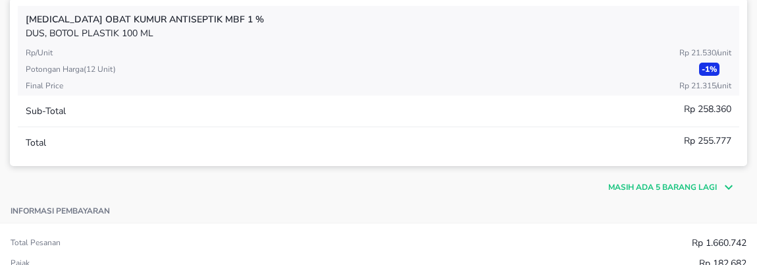
scroll to position [658, 0]
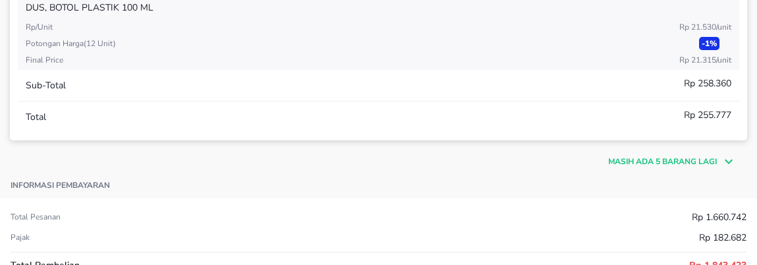
click at [619, 158] on p "Masih ada 5 barang lagi" at bounding box center [662, 161] width 109 height 12
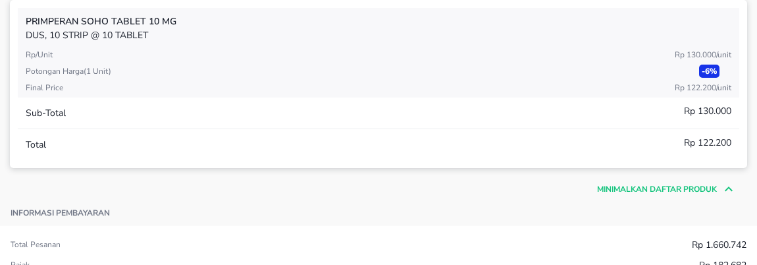
scroll to position [0, 0]
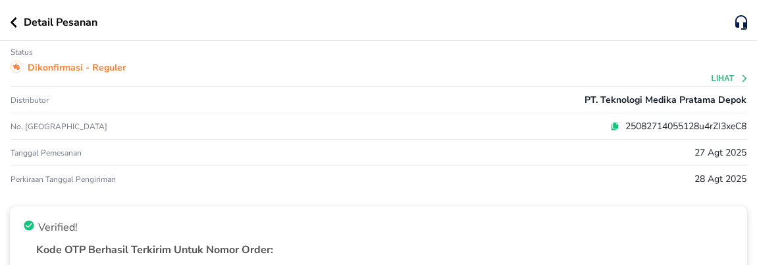
click at [14, 21] on icon "button" at bounding box center [13, 22] width 7 height 11
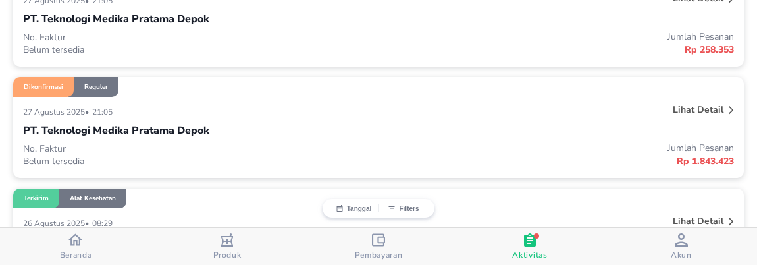
click at [72, 245] on icon "button" at bounding box center [75, 239] width 14 height 14
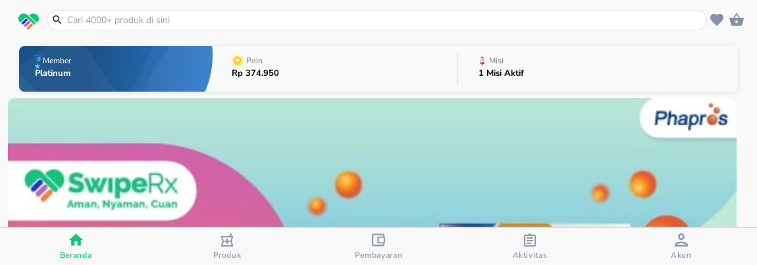
click at [99, 17] on input "text" at bounding box center [385, 20] width 638 height 14
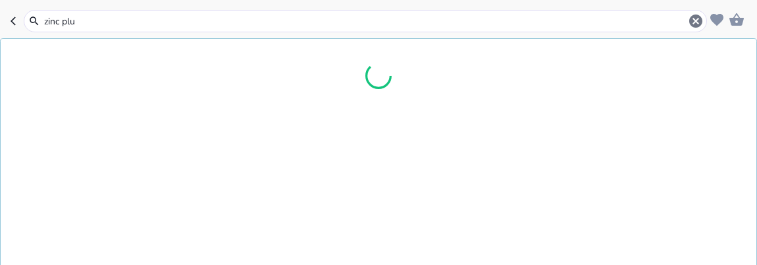
type input "zinc plus"
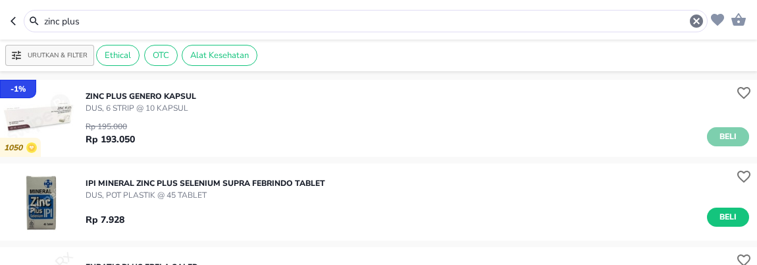
click at [717, 136] on span "Beli" at bounding box center [728, 137] width 22 height 14
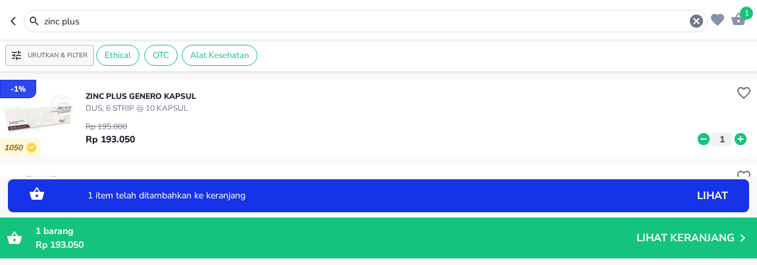
drag, startPoint x: 100, startPoint y: 17, endPoint x: 9, endPoint y: 16, distance: 91.5
click at [9, 20] on header "1 zinc plus" at bounding box center [378, 19] width 757 height 39
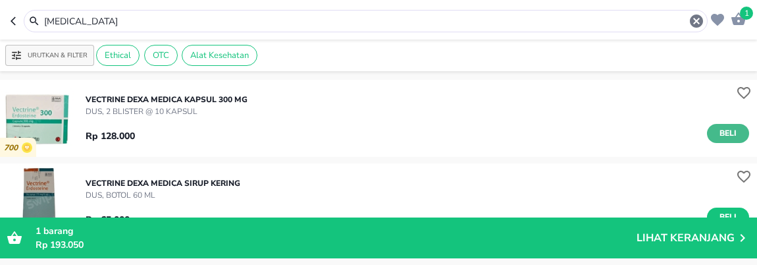
click at [707, 130] on button "Beli" at bounding box center [728, 133] width 42 height 19
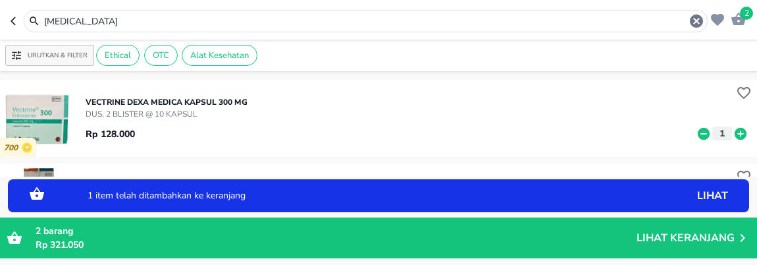
click at [734, 136] on icon at bounding box center [740, 133] width 12 height 12
drag, startPoint x: 90, startPoint y: 24, endPoint x: 9, endPoint y: -7, distance: 87.0
click at [9, 0] on html "Halo Apotek K24 Asmawi, selamat datang! 3 vectrin Urutkan & Filter Ethical OTC …" at bounding box center [378, 0] width 757 height 0
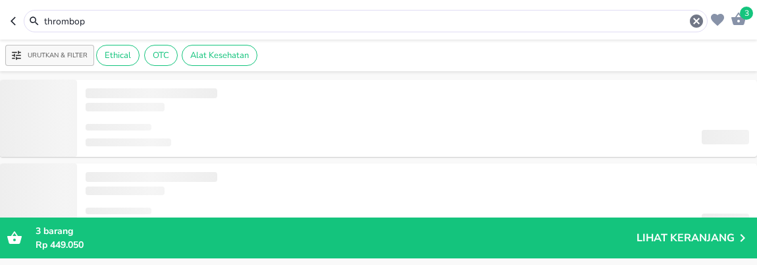
click at [90, 24] on input "thrombop" at bounding box center [365, 21] width 645 height 14
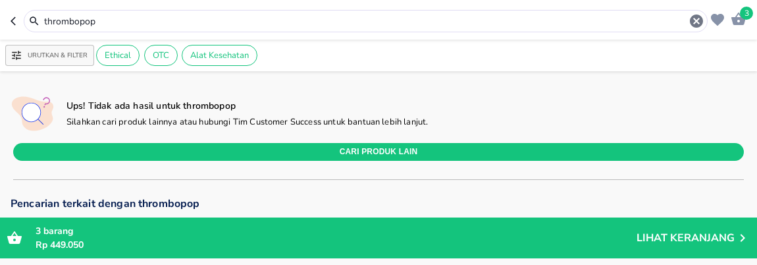
click at [9, 18] on header "3 thrombopop" at bounding box center [378, 19] width 757 height 39
click at [47, 18] on input "trombop" at bounding box center [365, 21] width 645 height 14
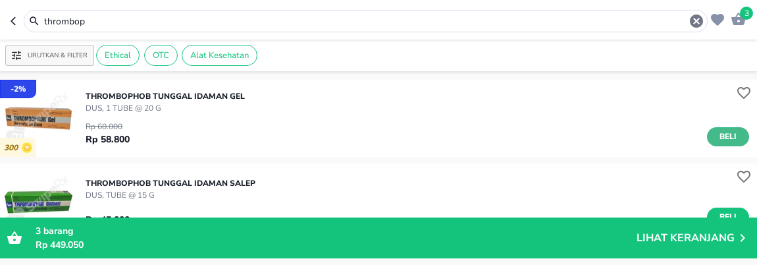
click at [717, 136] on span "Beli" at bounding box center [728, 137] width 22 height 14
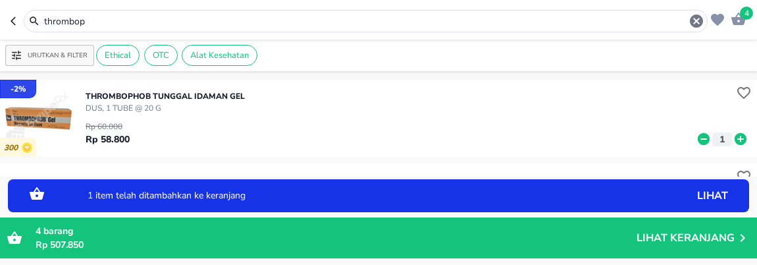
click at [732, 132] on icon at bounding box center [740, 139] width 17 height 14
click at [734, 134] on icon at bounding box center [740, 139] width 12 height 12
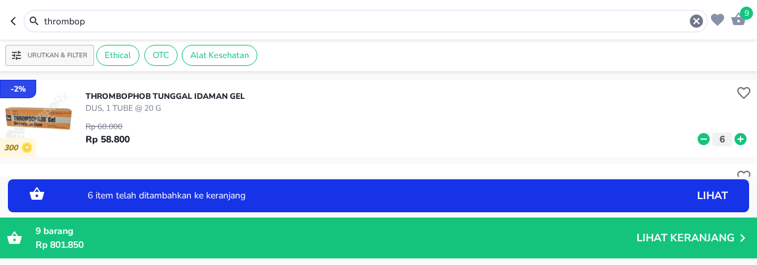
drag, startPoint x: 82, startPoint y: 18, endPoint x: 9, endPoint y: 7, distance: 74.6
click at [9, 8] on header "9 thrombop" at bounding box center [378, 19] width 757 height 39
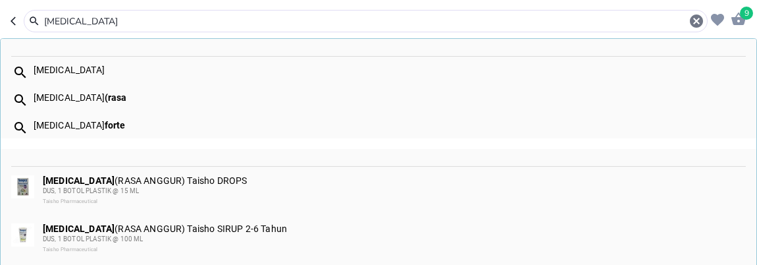
type input "tempra"
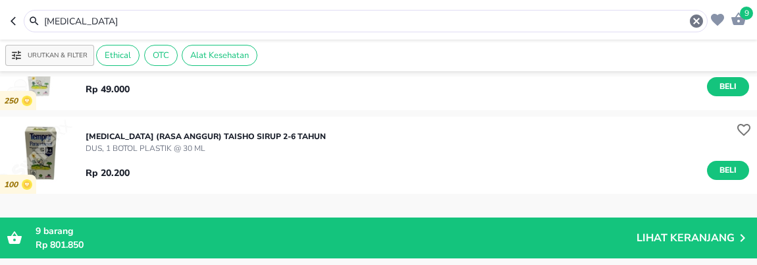
scroll to position [146, 0]
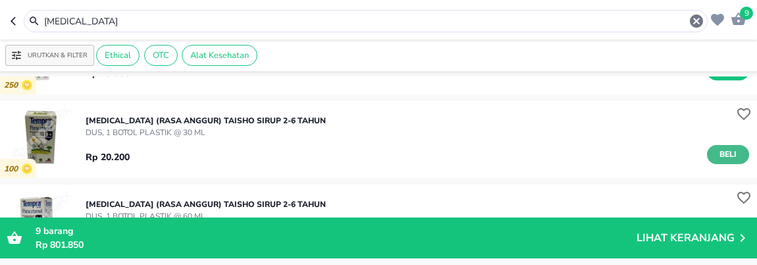
click at [717, 148] on span "Beli" at bounding box center [728, 154] width 22 height 14
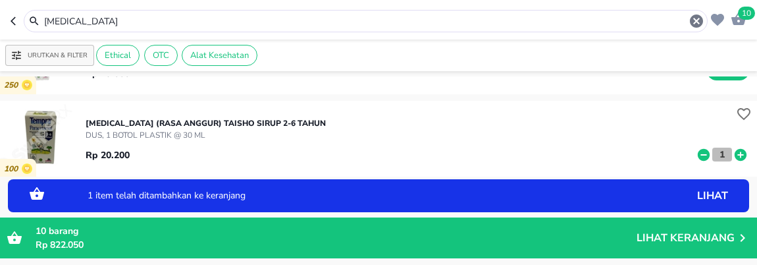
click at [716, 151] on p "1" at bounding box center [722, 154] width 12 height 14
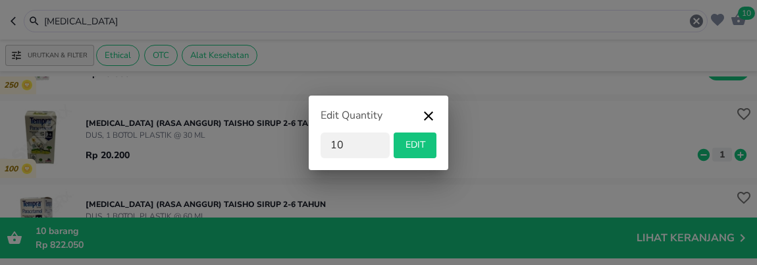
type input "10"
click at [409, 141] on span "EDIT" at bounding box center [415, 145] width 32 height 16
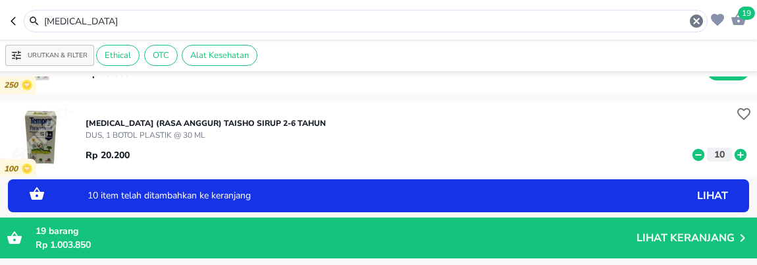
click at [520, 92] on div "250 TEMPRA (RASA ANGGUR) Taisho SIRUP 2-6 Tahun DUS, 1 BOTOL PLASTIK @ 100 ML R…" at bounding box center [378, 55] width 757 height 77
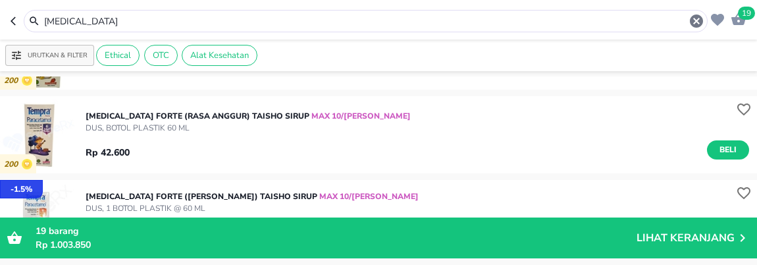
scroll to position [511, 0]
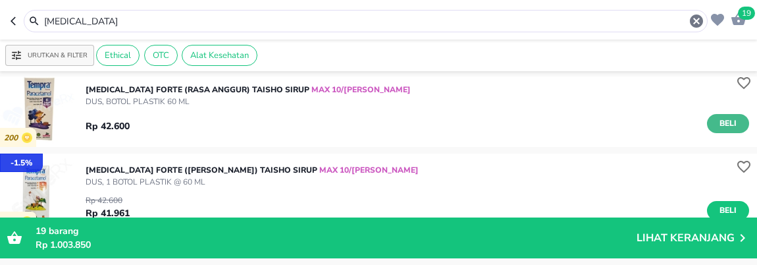
click at [707, 122] on button "Beli" at bounding box center [728, 123] width 42 height 19
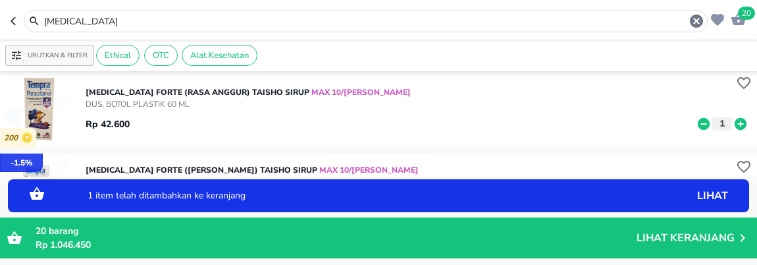
click at [732, 122] on icon at bounding box center [740, 123] width 17 height 14
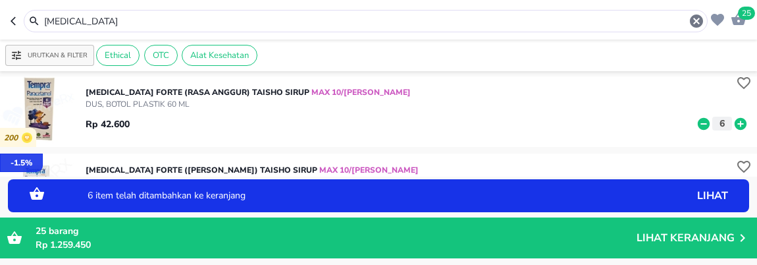
drag, startPoint x: 25, startPoint y: 16, endPoint x: 9, endPoint y: -11, distance: 31.6
click at [9, 0] on html "Halo Apotek K24 Asmawi, selamat datang! 25 tempra Urutkan & Filter Ethical OTC …" at bounding box center [378, 0] width 757 height 0
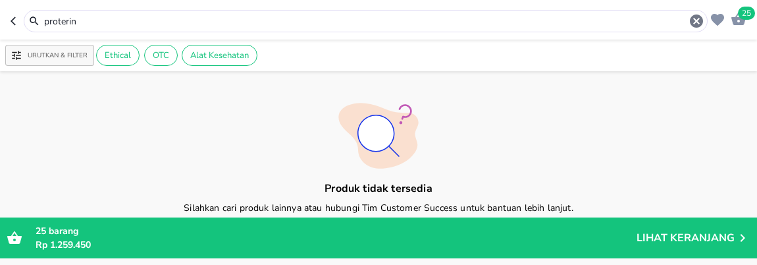
click at [106, 13] on div "proterin" at bounding box center [373, 21] width 661 height 16
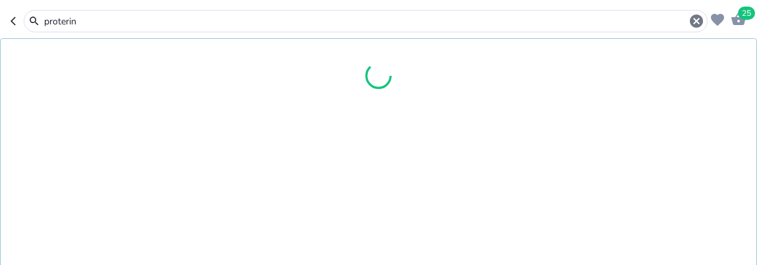
click at [9, 0] on html "Halo Apotek K24 Asmawi, selamat datang! 25 proterin Urutkan & Filter Ethical OT…" at bounding box center [378, 0] width 757 height 0
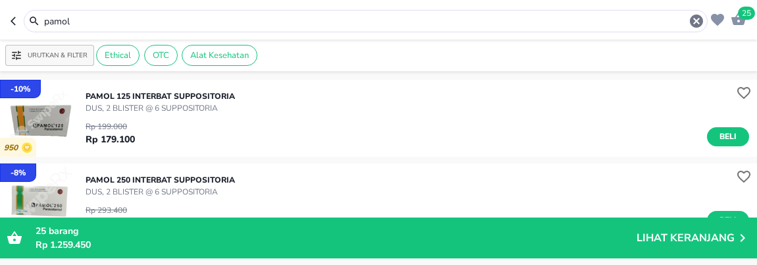
drag, startPoint x: 70, startPoint y: 23, endPoint x: 9, endPoint y: -18, distance: 74.5
click at [9, 0] on html "Halo Apotek K24 Asmawi, selamat datang! 25 pamol Urutkan & Filter Ethical OTC A…" at bounding box center [378, 0] width 757 height 0
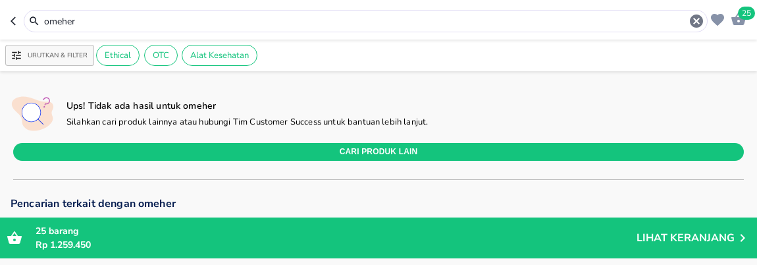
drag, startPoint x: 55, startPoint y: 21, endPoint x: 126, endPoint y: 24, distance: 71.8
click at [127, 22] on input "omeher" at bounding box center [365, 21] width 645 height 14
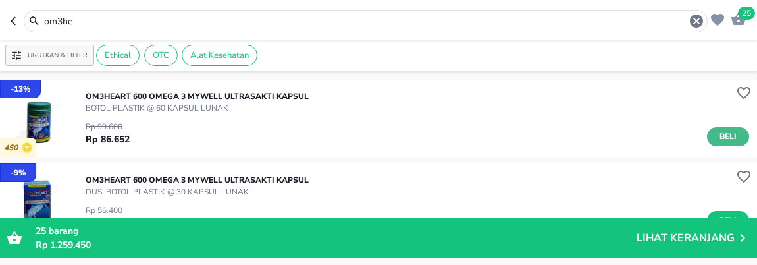
click at [717, 140] on span "Beli" at bounding box center [728, 137] width 22 height 14
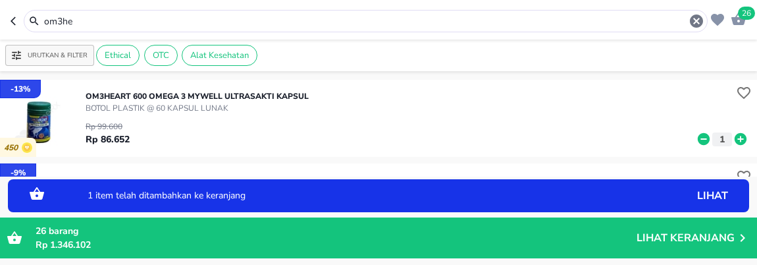
drag, startPoint x: 102, startPoint y: 18, endPoint x: 9, endPoint y: 16, distance: 93.4
click at [9, 16] on header "26 om3he" at bounding box center [378, 19] width 757 height 39
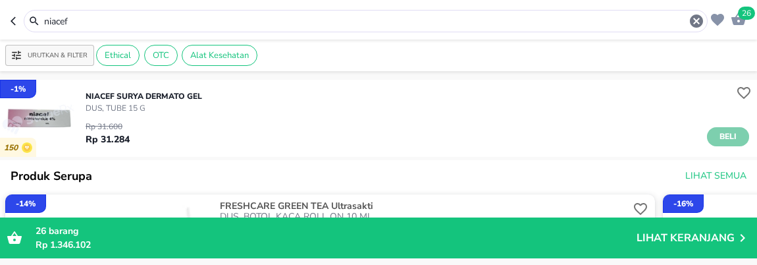
click at [707, 133] on button "Beli" at bounding box center [728, 136] width 42 height 19
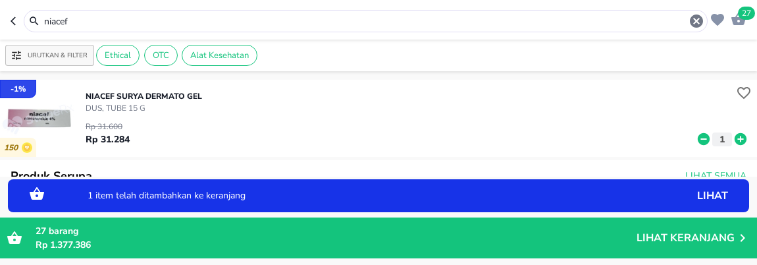
click at [734, 136] on icon at bounding box center [740, 139] width 12 height 12
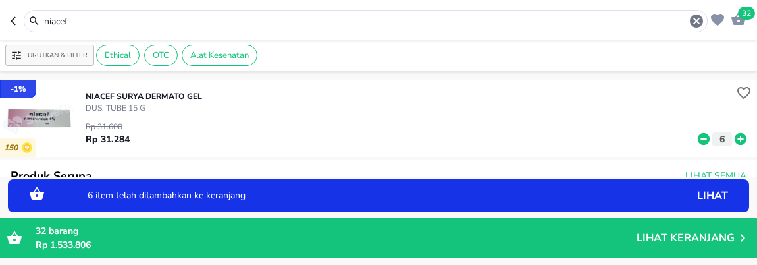
click at [697, 135] on icon at bounding box center [703, 139] width 12 height 12
drag, startPoint x: 101, startPoint y: 27, endPoint x: 9, endPoint y: -6, distance: 98.4
click at [9, 0] on html "Halo Apotek K24 Asmawi, selamat datang! 31 niacef Urutkan & Filter Ethical OTC …" at bounding box center [378, 0] width 757 height 0
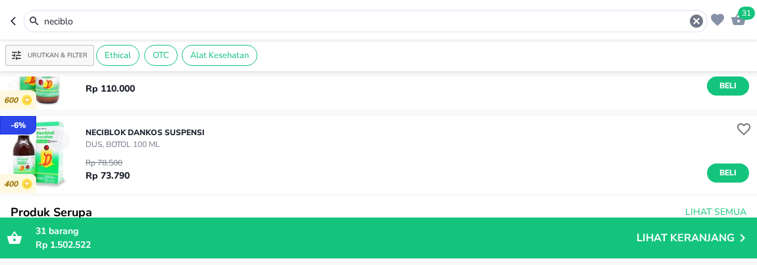
scroll to position [73, 0]
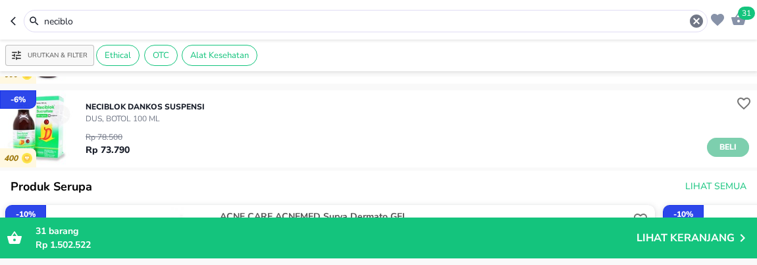
click at [717, 148] on span "Beli" at bounding box center [728, 147] width 22 height 14
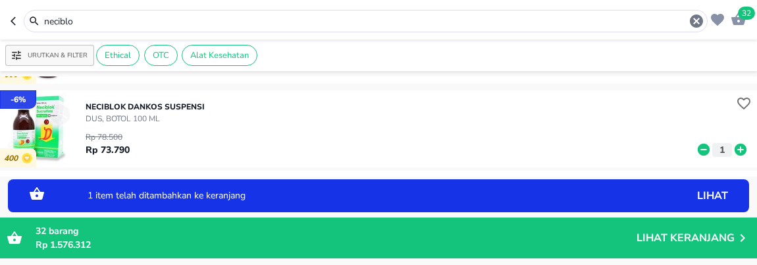
click at [734, 149] on icon at bounding box center [740, 149] width 12 height 12
drag, startPoint x: 93, startPoint y: 24, endPoint x: 9, endPoint y: 23, distance: 84.9
click at [9, 24] on header "33 neciblo" at bounding box center [378, 19] width 757 height 39
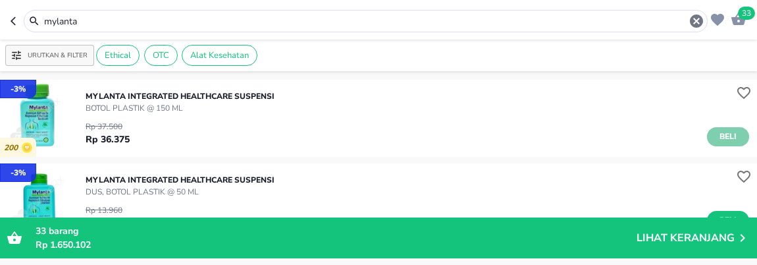
click at [707, 134] on button "Beli" at bounding box center [728, 136] width 42 height 19
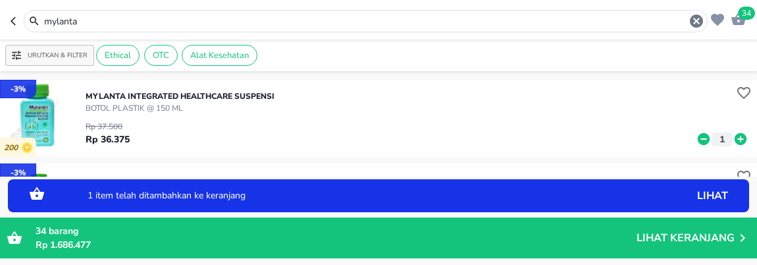
click at [732, 133] on icon at bounding box center [740, 139] width 17 height 14
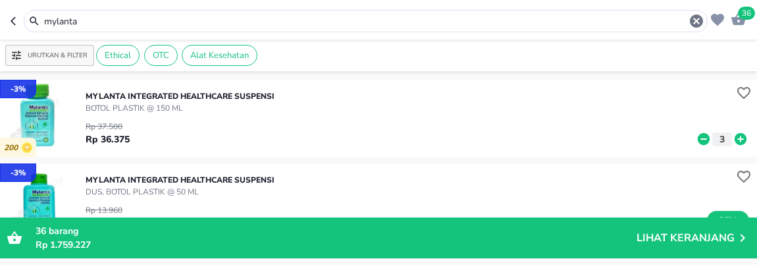
drag, startPoint x: 91, startPoint y: 15, endPoint x: 9, endPoint y: -3, distance: 84.3
click at [9, 0] on html "Halo Apotek K24 Asmawi, selamat datang! 36 mylanta Urutkan & Filter Ethical OTC…" at bounding box center [378, 0] width 757 height 0
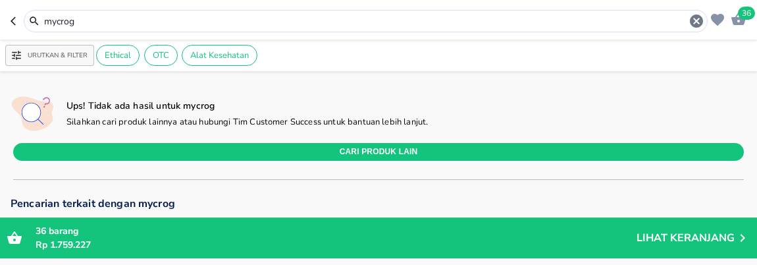
click at [86, 28] on div "mycrog" at bounding box center [373, 21] width 661 height 16
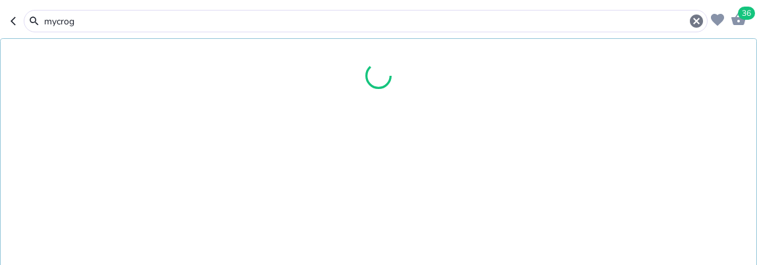
click at [87, 18] on input "mycrog" at bounding box center [365, 21] width 645 height 14
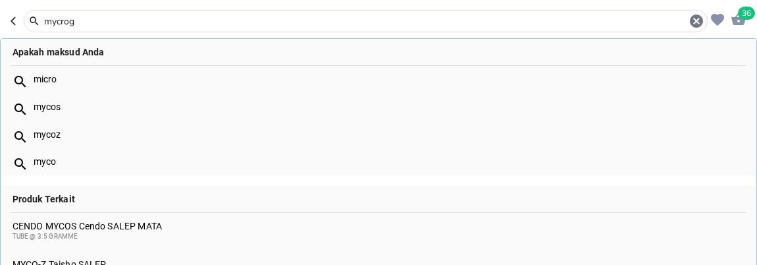
click at [9, 16] on header "36 mycrog Apakah maksud Anda micro mycos mycoz myco Produk Terkait CENDO MYCOS …" at bounding box center [378, 19] width 757 height 39
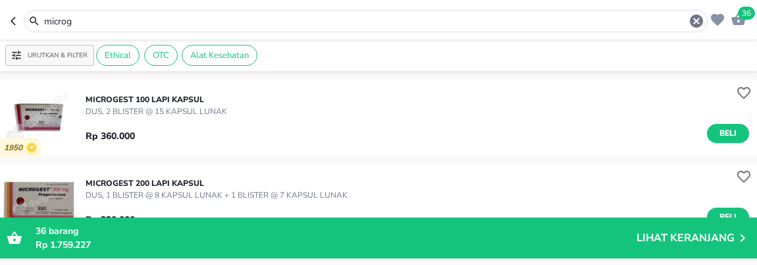
click at [88, 24] on input "microg" at bounding box center [365, 21] width 645 height 14
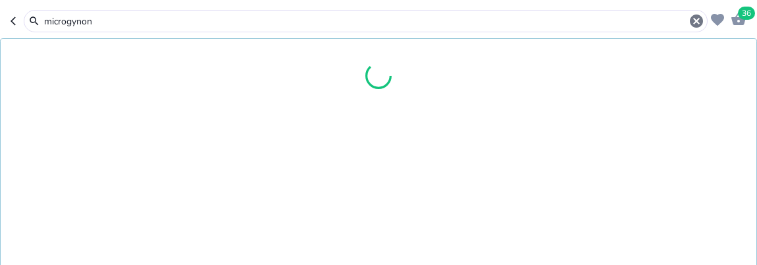
type input "microgynon"
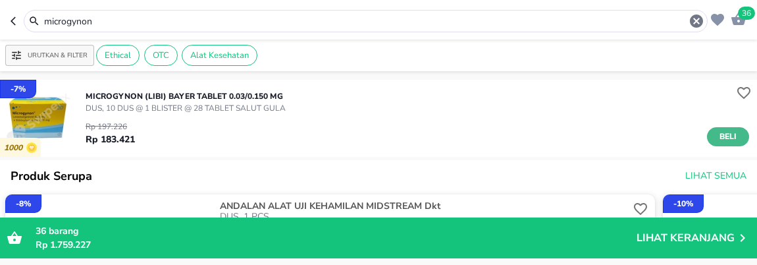
click at [707, 135] on button "Beli" at bounding box center [728, 136] width 42 height 19
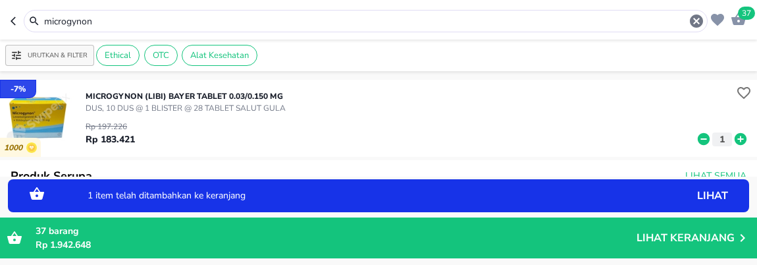
click at [736, 17] on icon "button" at bounding box center [738, 19] width 14 height 13
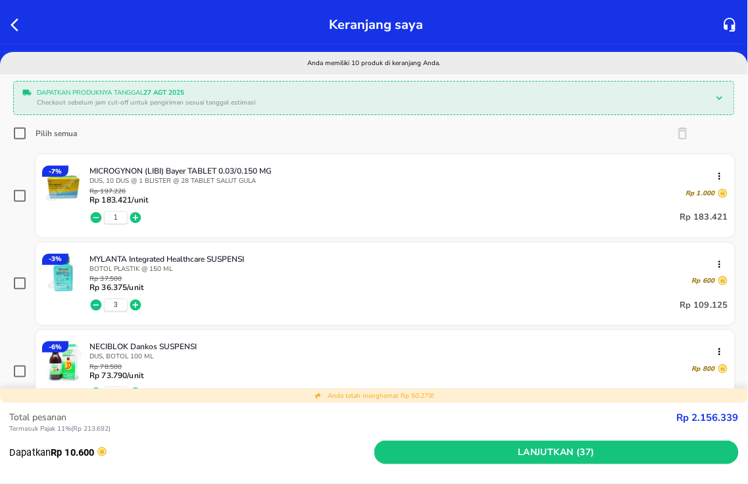
scroll to position [73, 0]
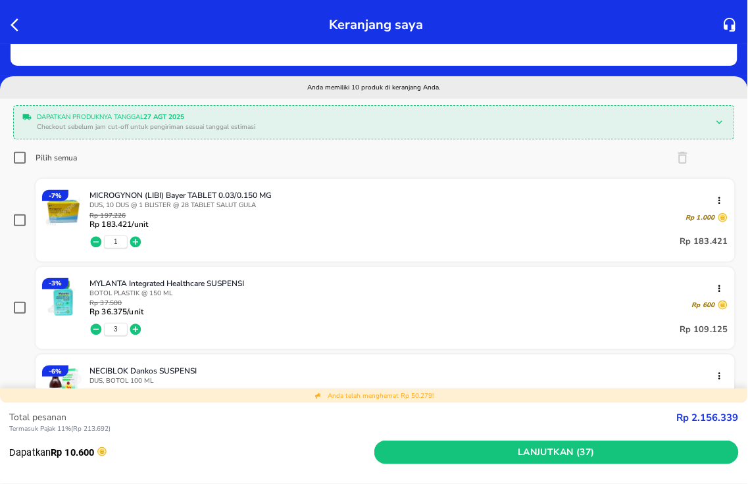
click at [15, 150] on icon at bounding box center [20, 158] width 16 height 16
click at [15, 151] on input "Pilih semua" at bounding box center [19, 157] width 13 height 13
checkbox input "true"
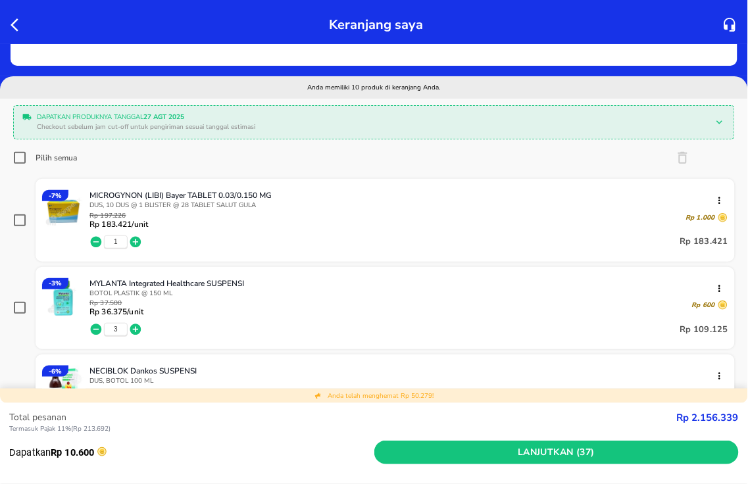
checkbox input "true"
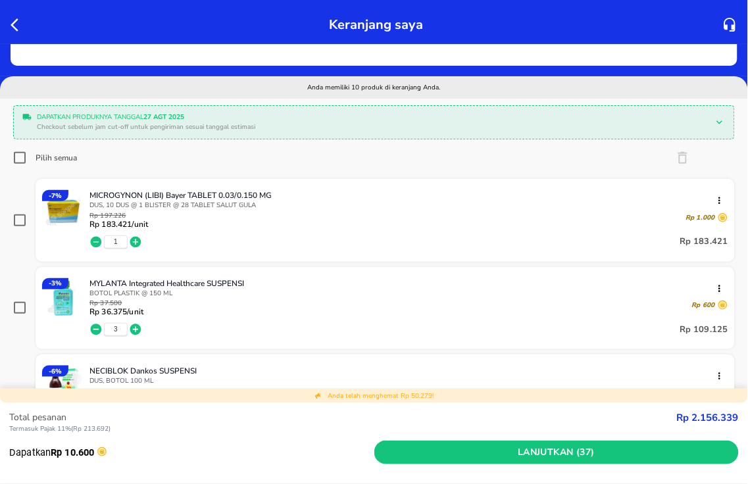
checkbox input "true"
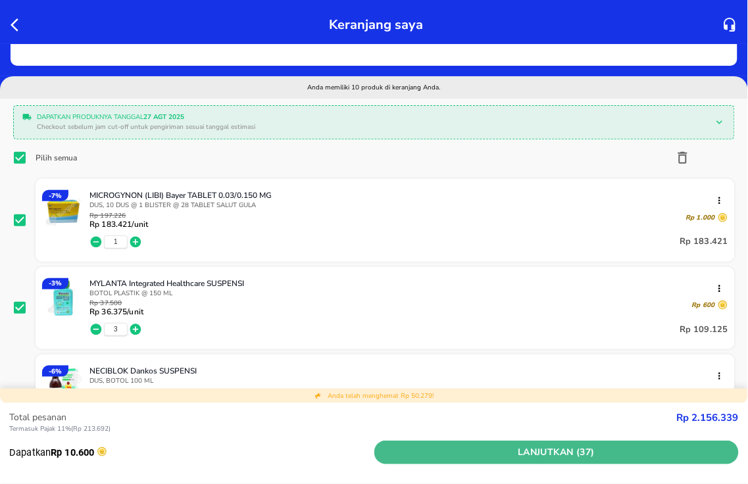
click at [522, 449] on span "Lanjutkan (37)" at bounding box center [557, 453] width 355 height 16
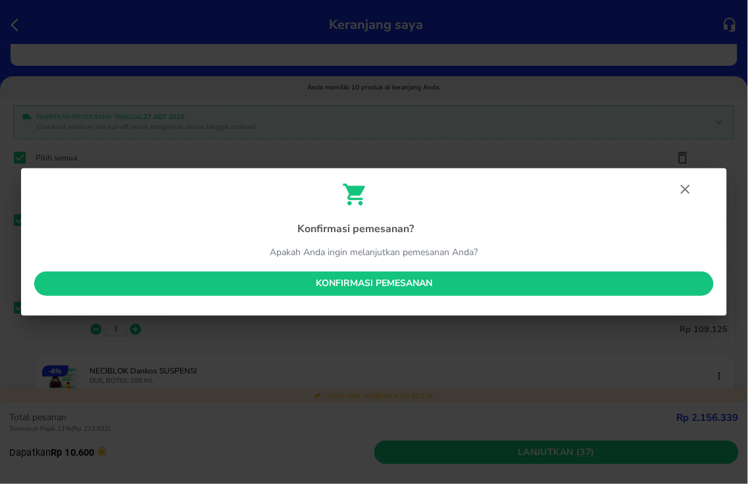
click at [405, 280] on span "Konfirmasi pemesanan" at bounding box center [374, 284] width 659 height 16
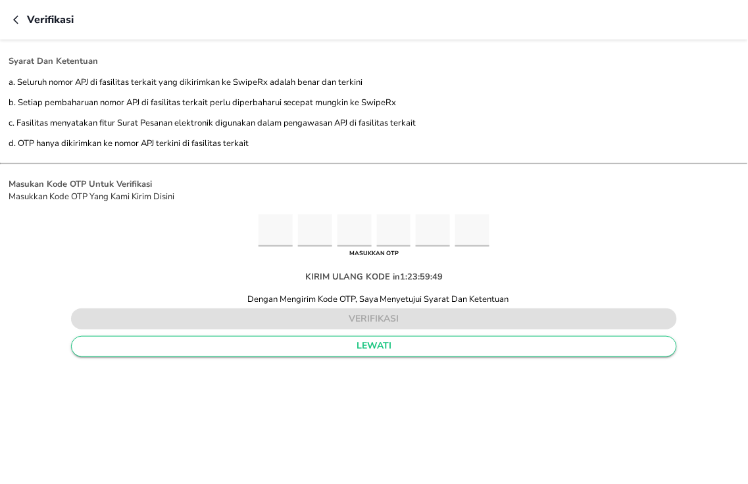
click at [263, 342] on span "lewati" at bounding box center [374, 346] width 584 height 16
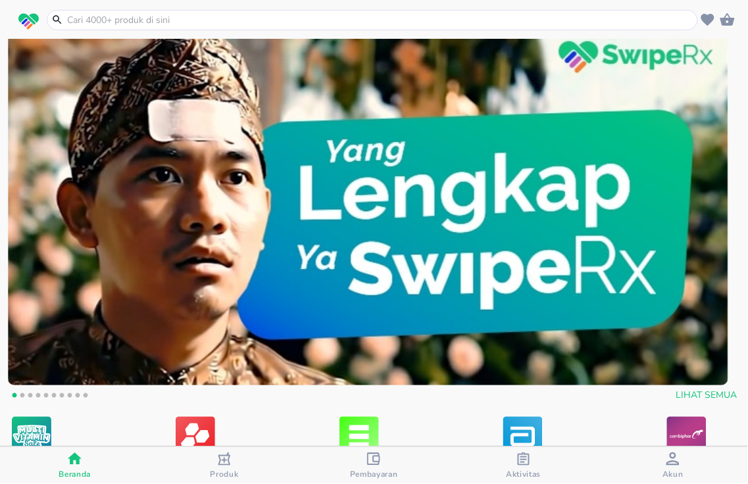
scroll to position [75, 0]
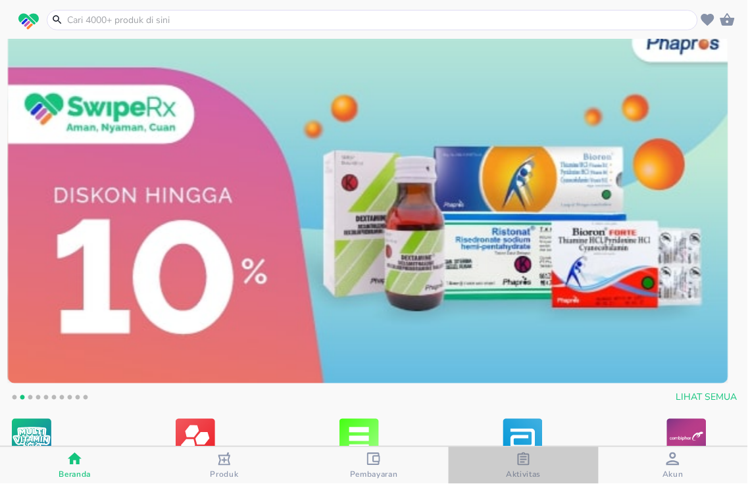
click at [532, 465] on div "Aktivitas" at bounding box center [523, 466] width 35 height 27
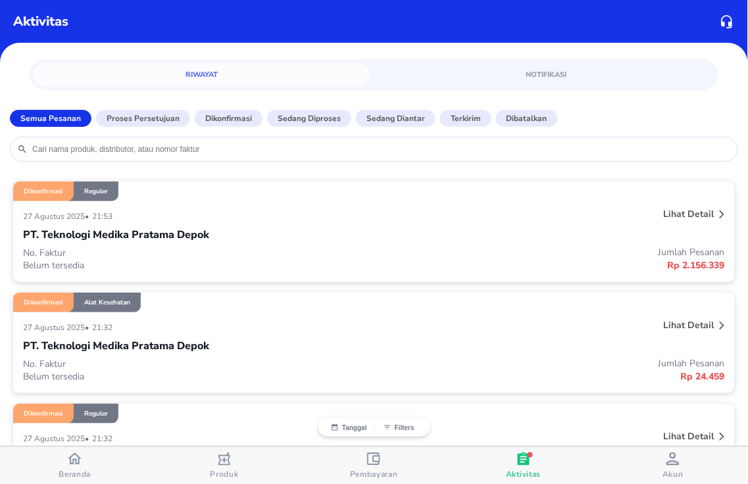
click at [49, 189] on p "Dikonfirmasi" at bounding box center [43, 191] width 39 height 9
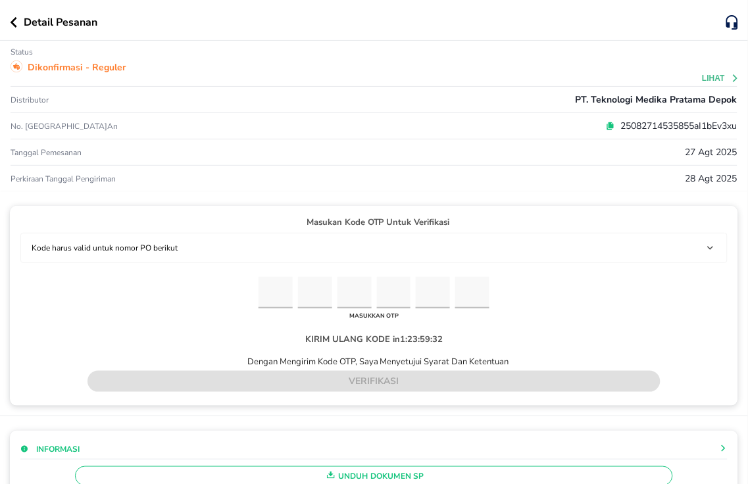
click at [268, 296] on input "Please enter OTP character 1" at bounding box center [276, 293] width 34 height 32
type input "8"
type input "0"
type input "4"
type input "0"
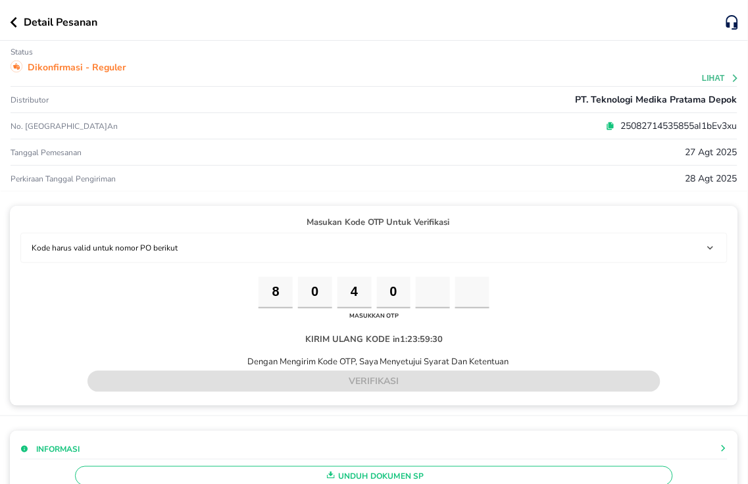
type input "2"
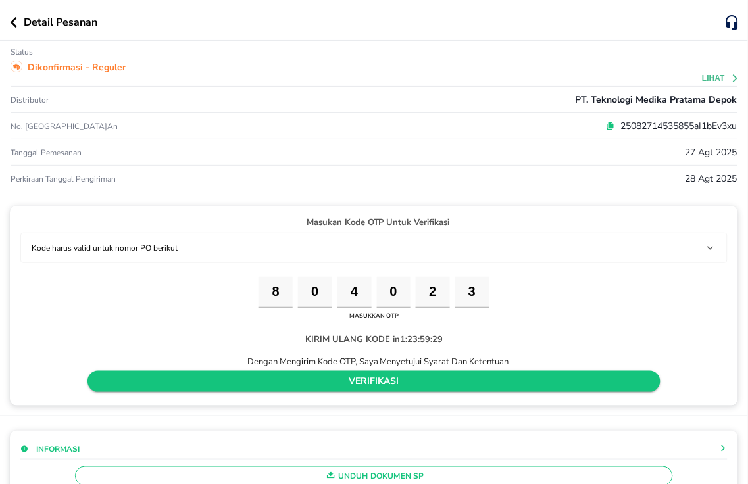
type input "3"
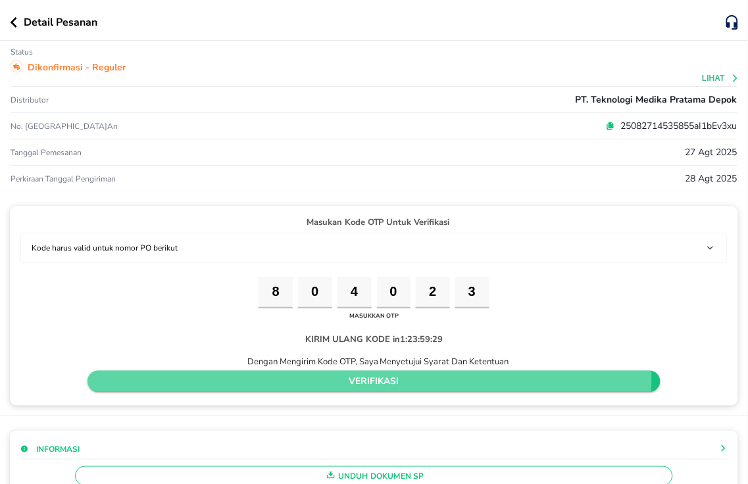
click at [252, 376] on span "verifikasi" at bounding box center [374, 382] width 552 height 16
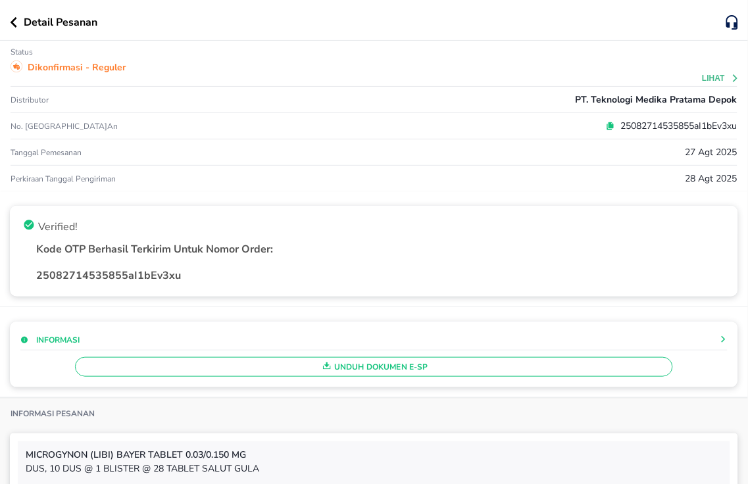
click at [14, 21] on icon "button" at bounding box center [14, 22] width 7 height 11
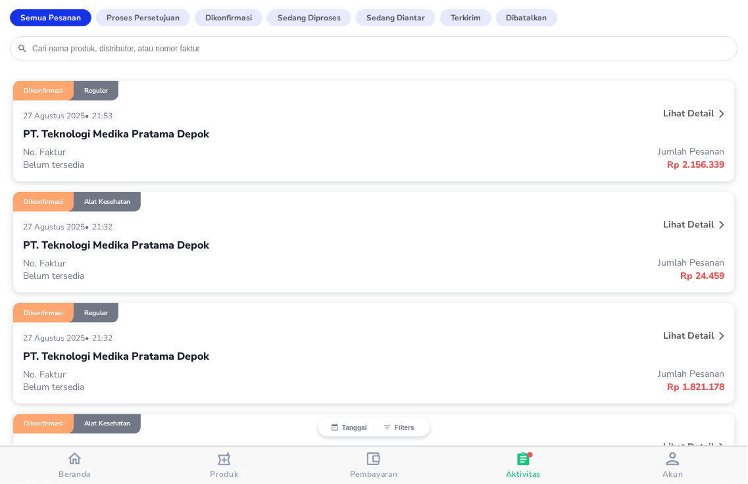
scroll to position [146, 0]
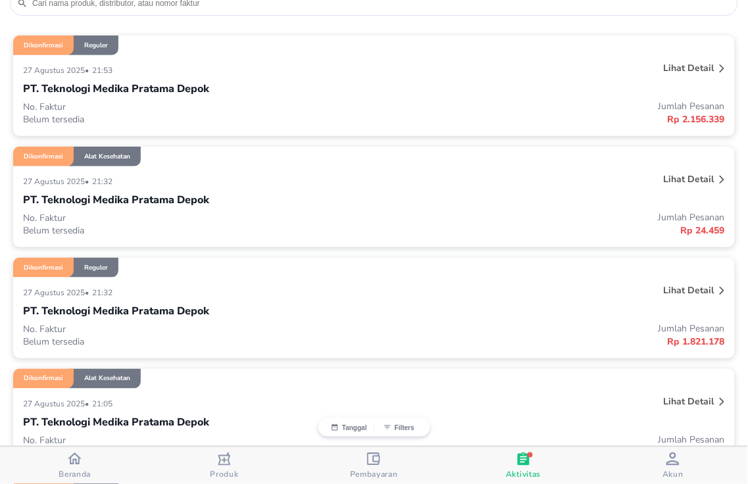
click at [720, 291] on icon at bounding box center [722, 291] width 5 height 9
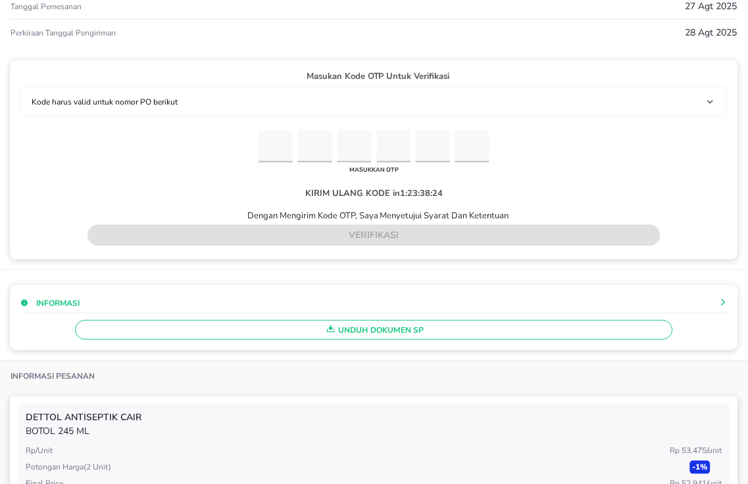
click at [271, 147] on input "Please enter OTP character 1" at bounding box center [276, 147] width 34 height 32
type input "6"
type input "0"
type input "5"
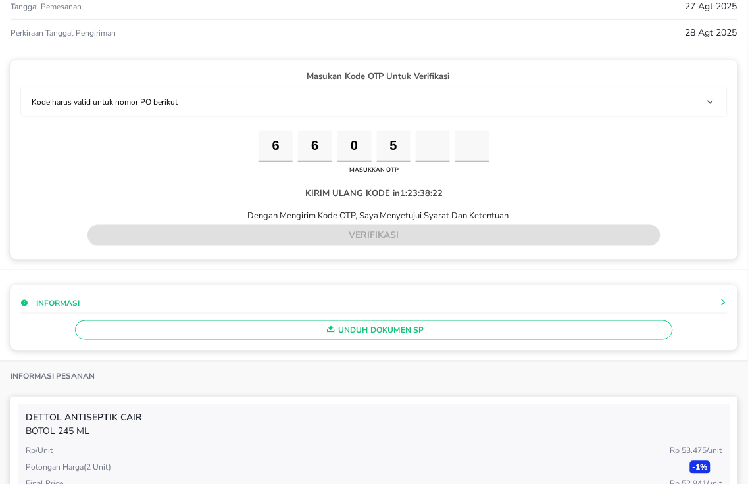
type input "4"
click at [353, 147] on input "0" at bounding box center [355, 147] width 34 height 32
click at [380, 143] on input "5" at bounding box center [394, 147] width 34 height 32
type input "0"
click at [428, 147] on input "4" at bounding box center [433, 147] width 34 height 32
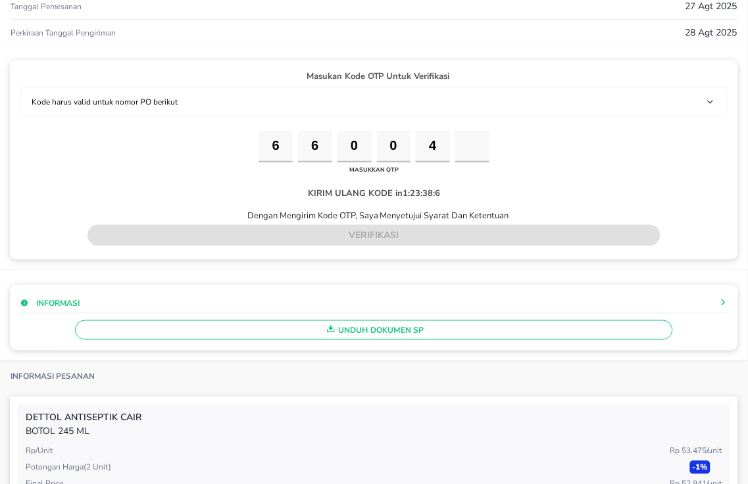
type input "5"
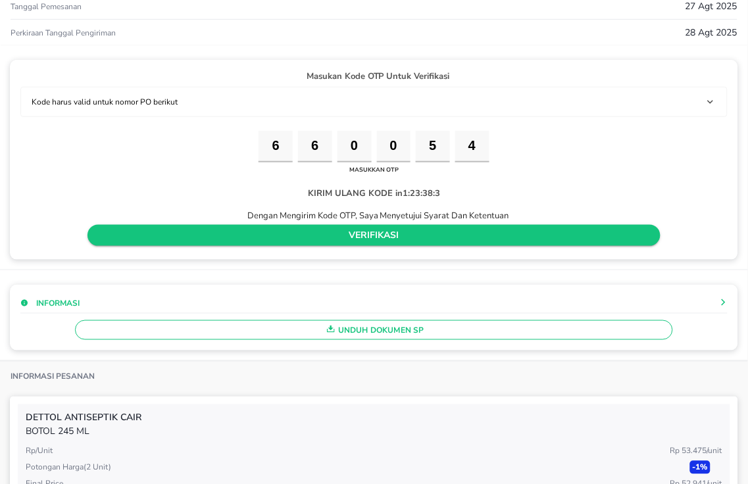
type input "4"
click at [423, 231] on span "verifikasi" at bounding box center [374, 236] width 552 height 16
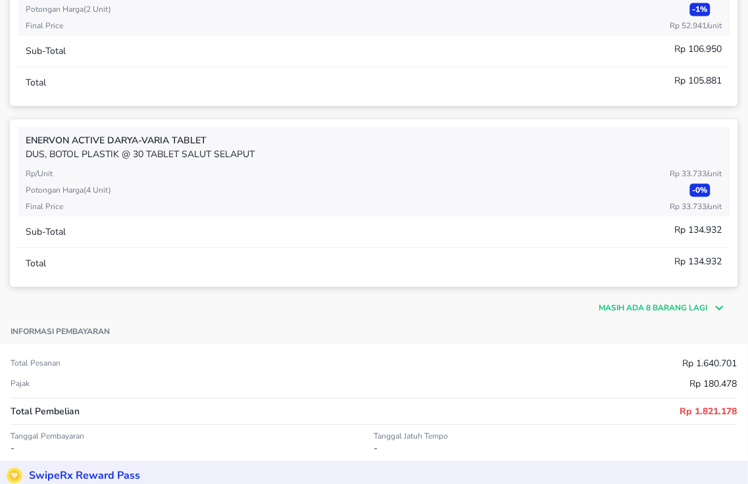
scroll to position [584, 0]
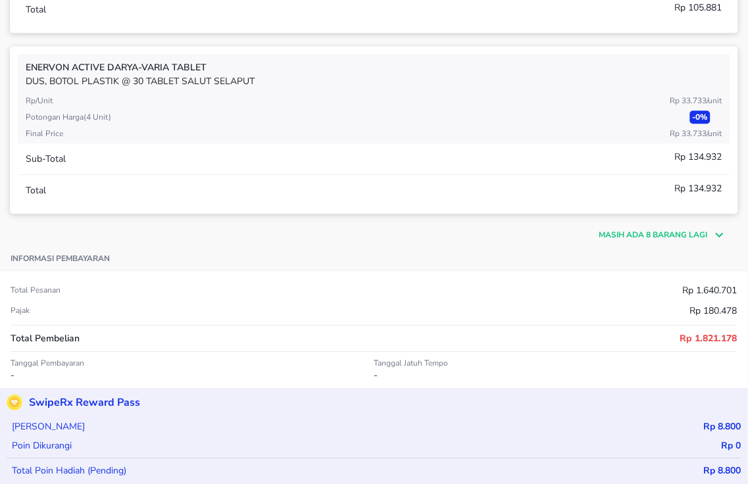
click at [630, 233] on p "Masih ada 8 barang lagi" at bounding box center [653, 235] width 109 height 12
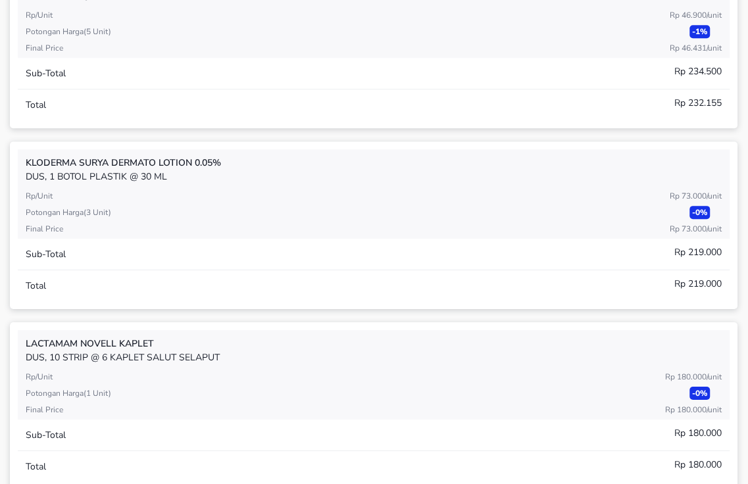
scroll to position [1389, 0]
